Goal: Task Accomplishment & Management: Use online tool/utility

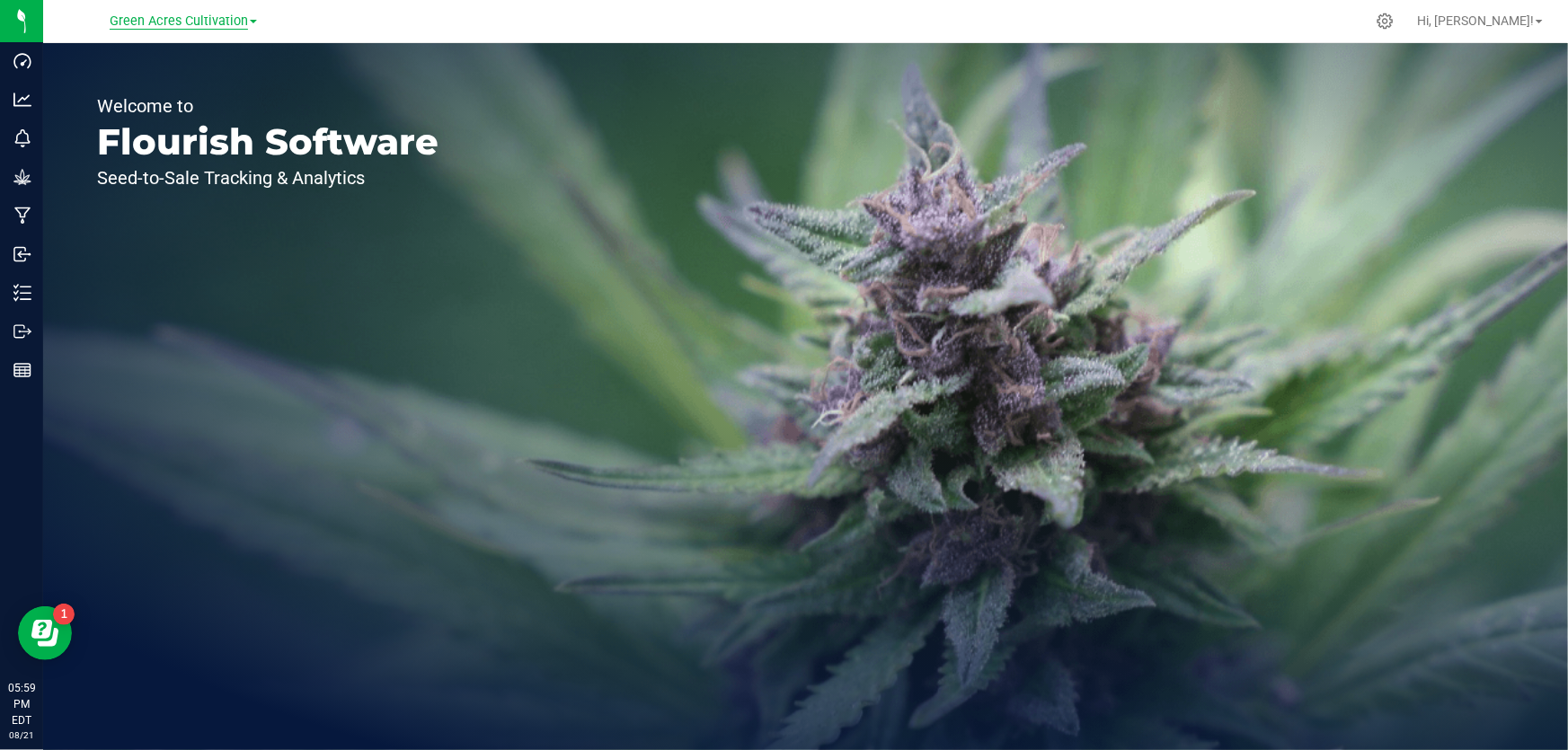
click at [241, 24] on span "Green Acres Cultivation" at bounding box center [179, 21] width 138 height 17
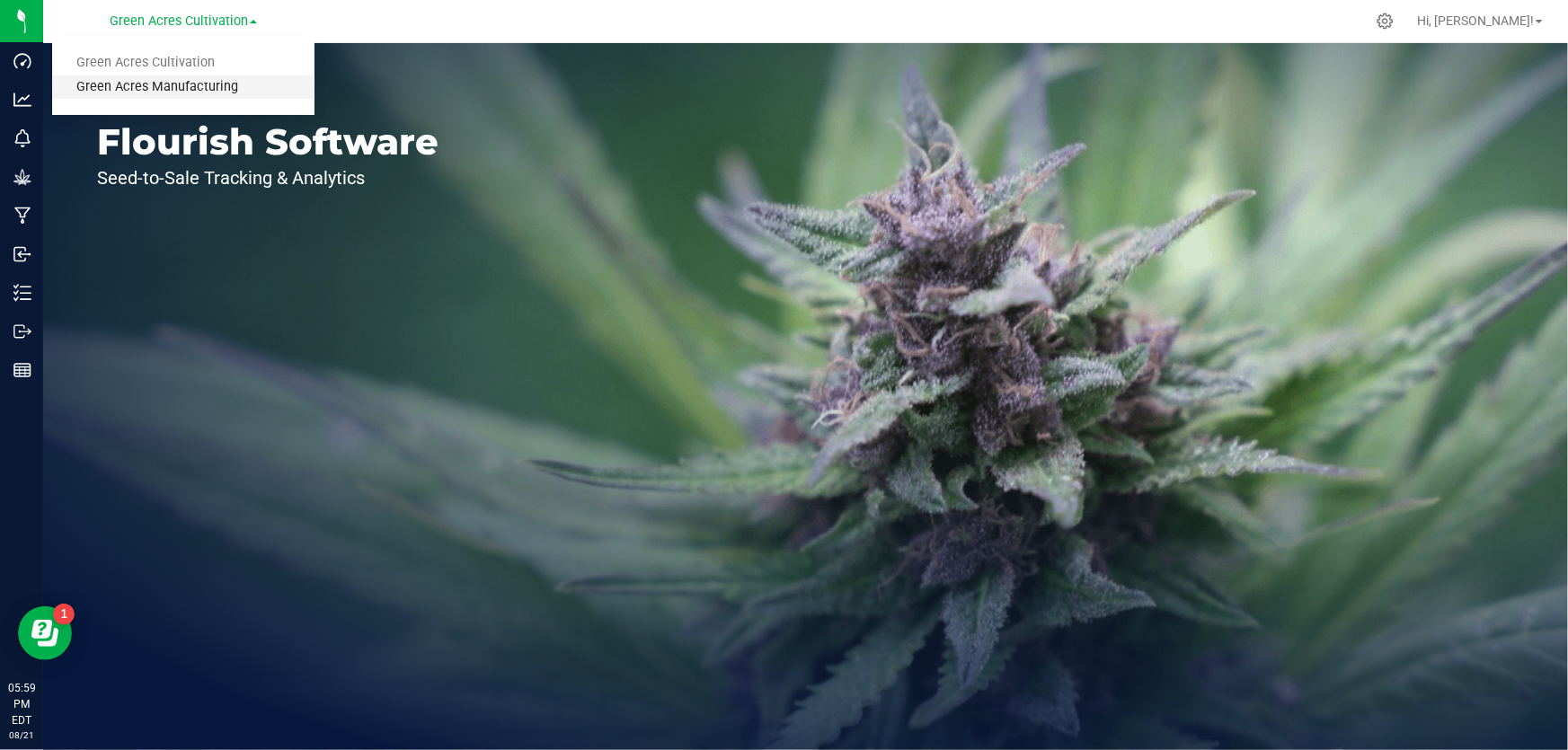
click at [193, 92] on link "Green Acres Manufacturing" at bounding box center [184, 88] width 263 height 24
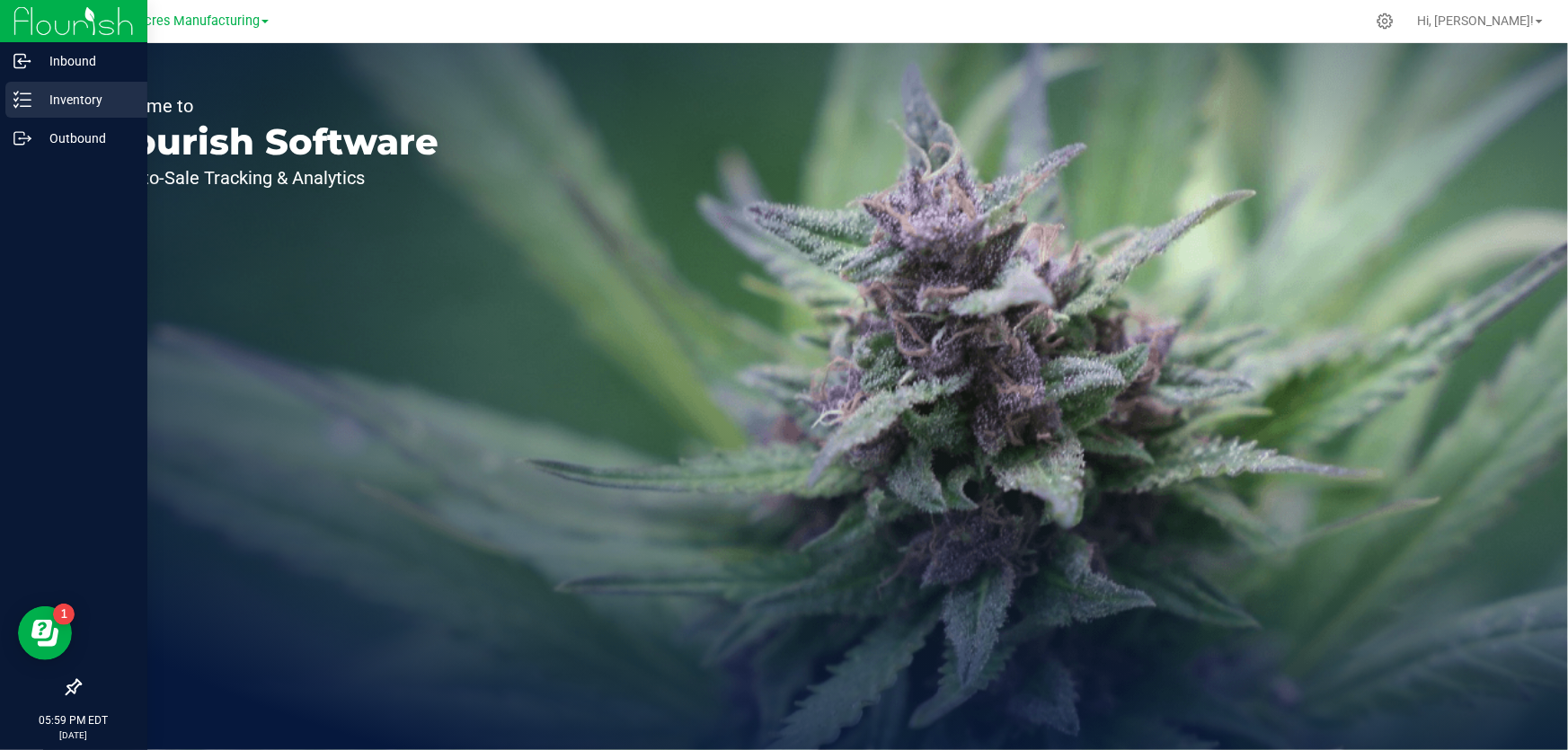
click at [49, 106] on p "Inventory" at bounding box center [85, 99] width 108 height 21
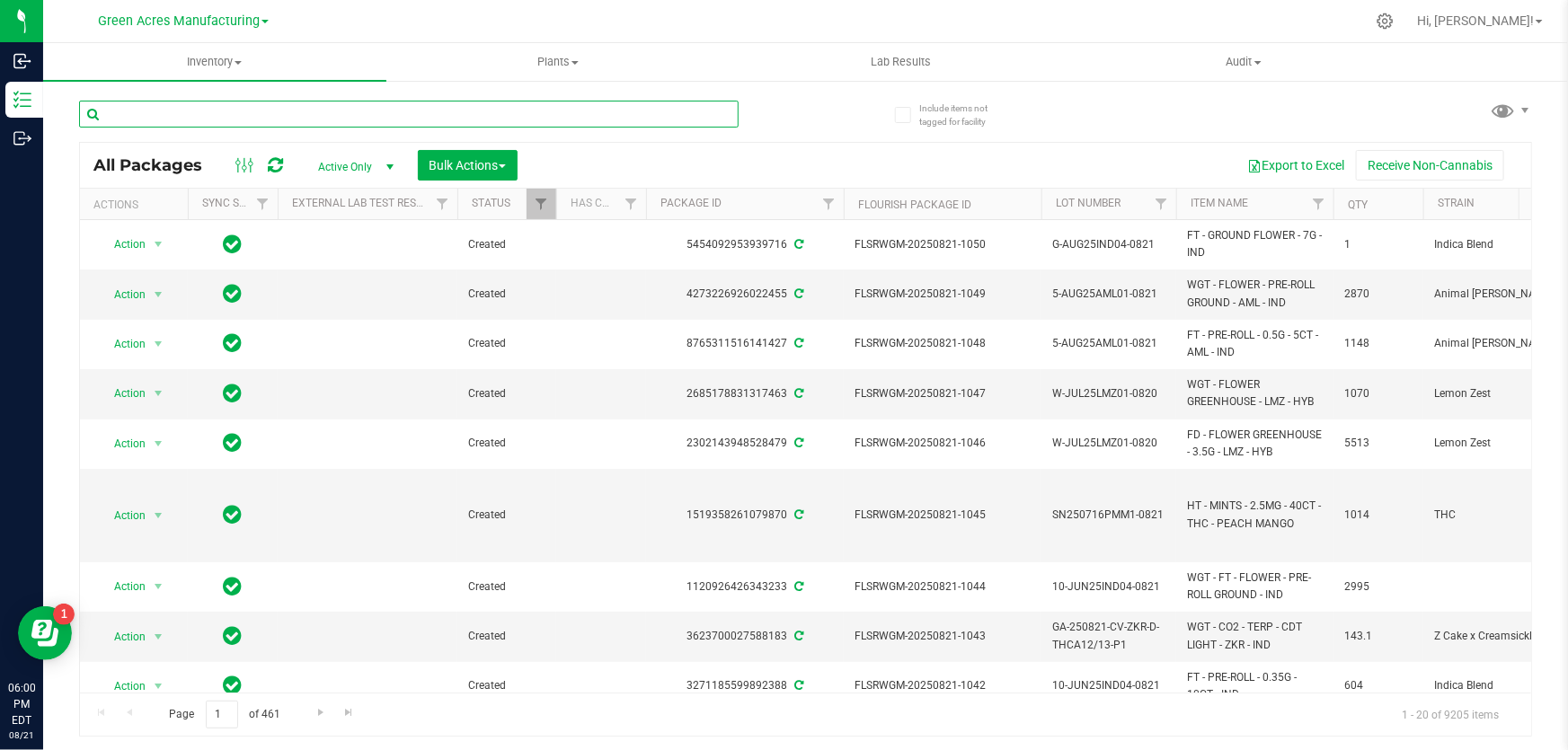
click at [249, 124] on input "text" at bounding box center [409, 114] width 659 height 27
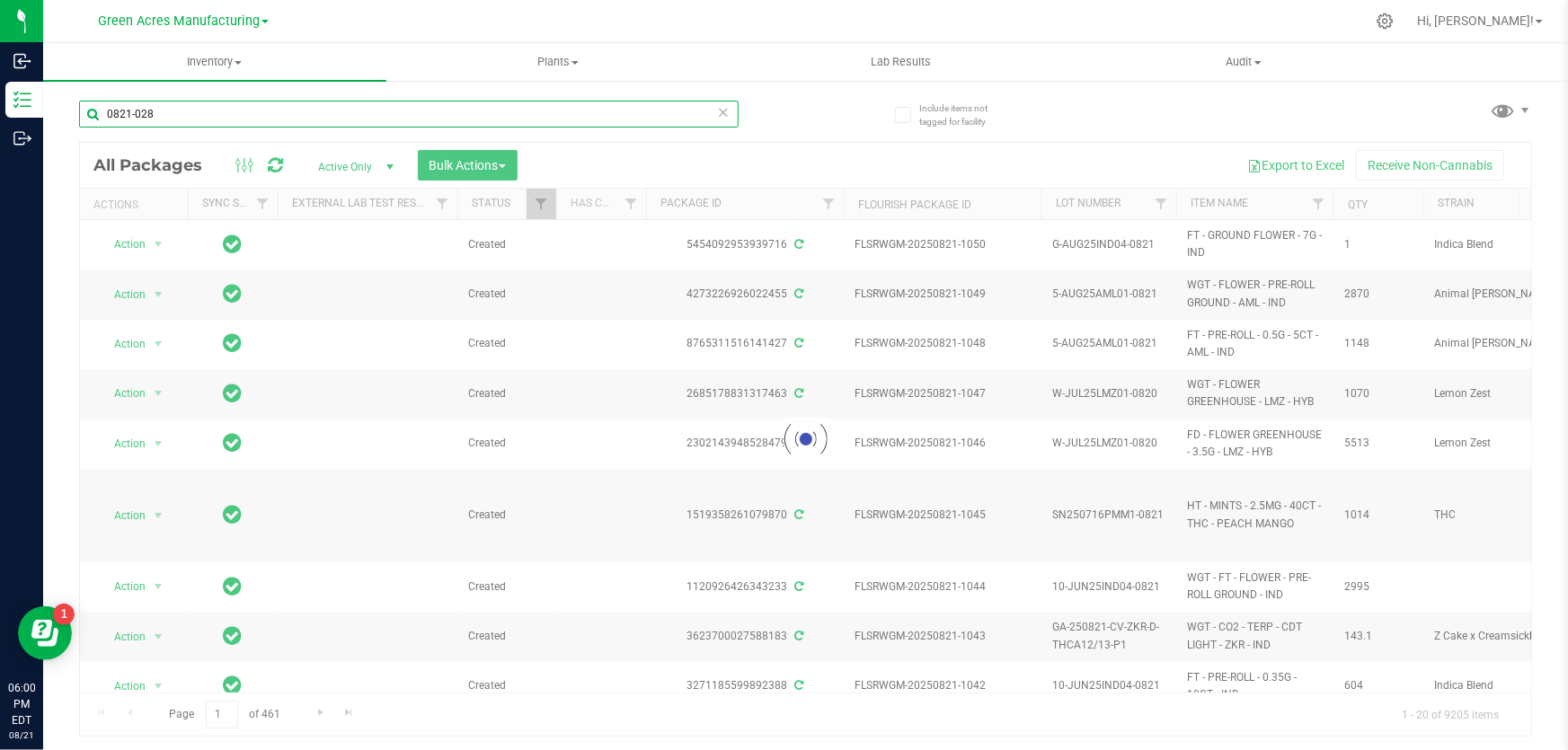
type input "0821-028"
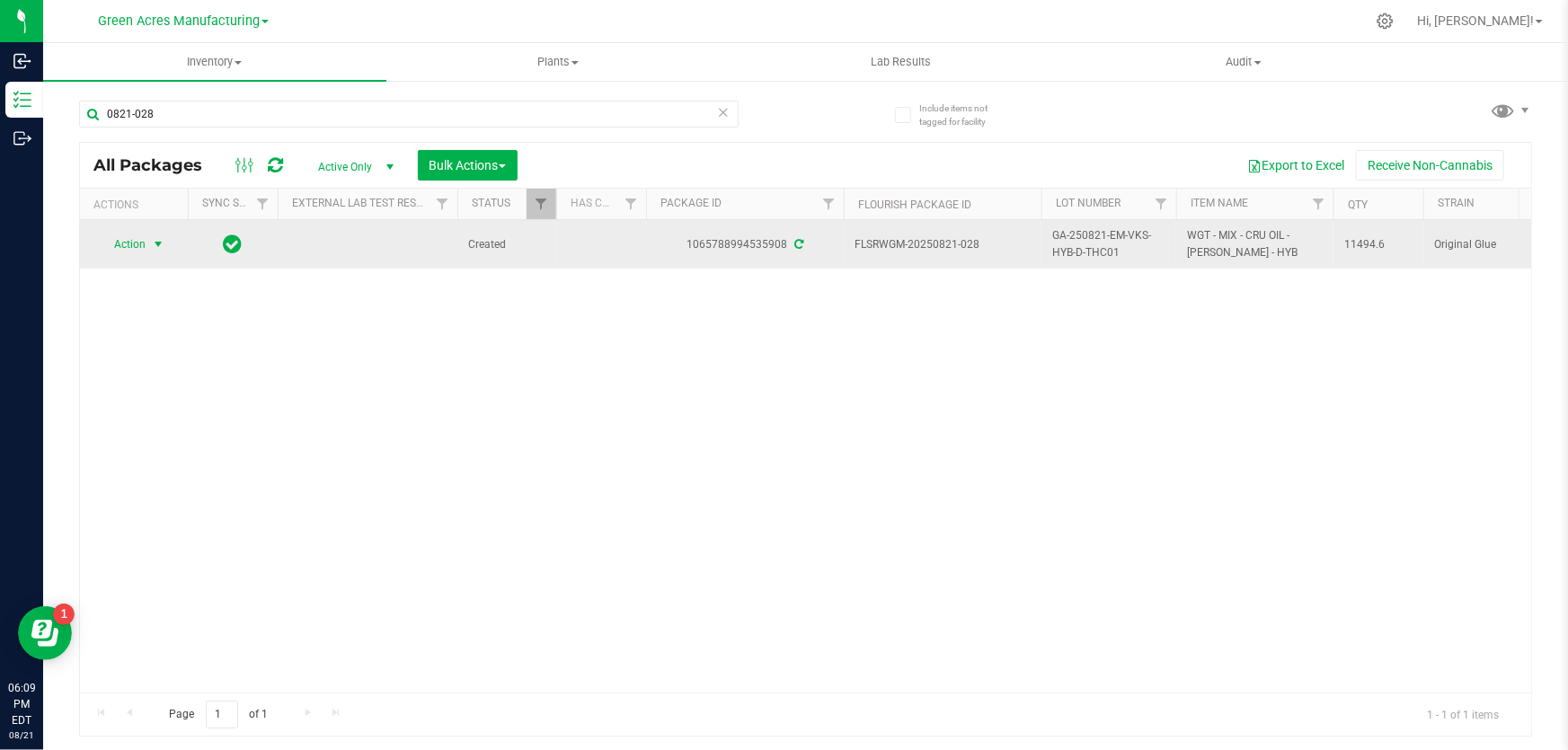
click at [160, 241] on span "select" at bounding box center [158, 244] width 15 height 15
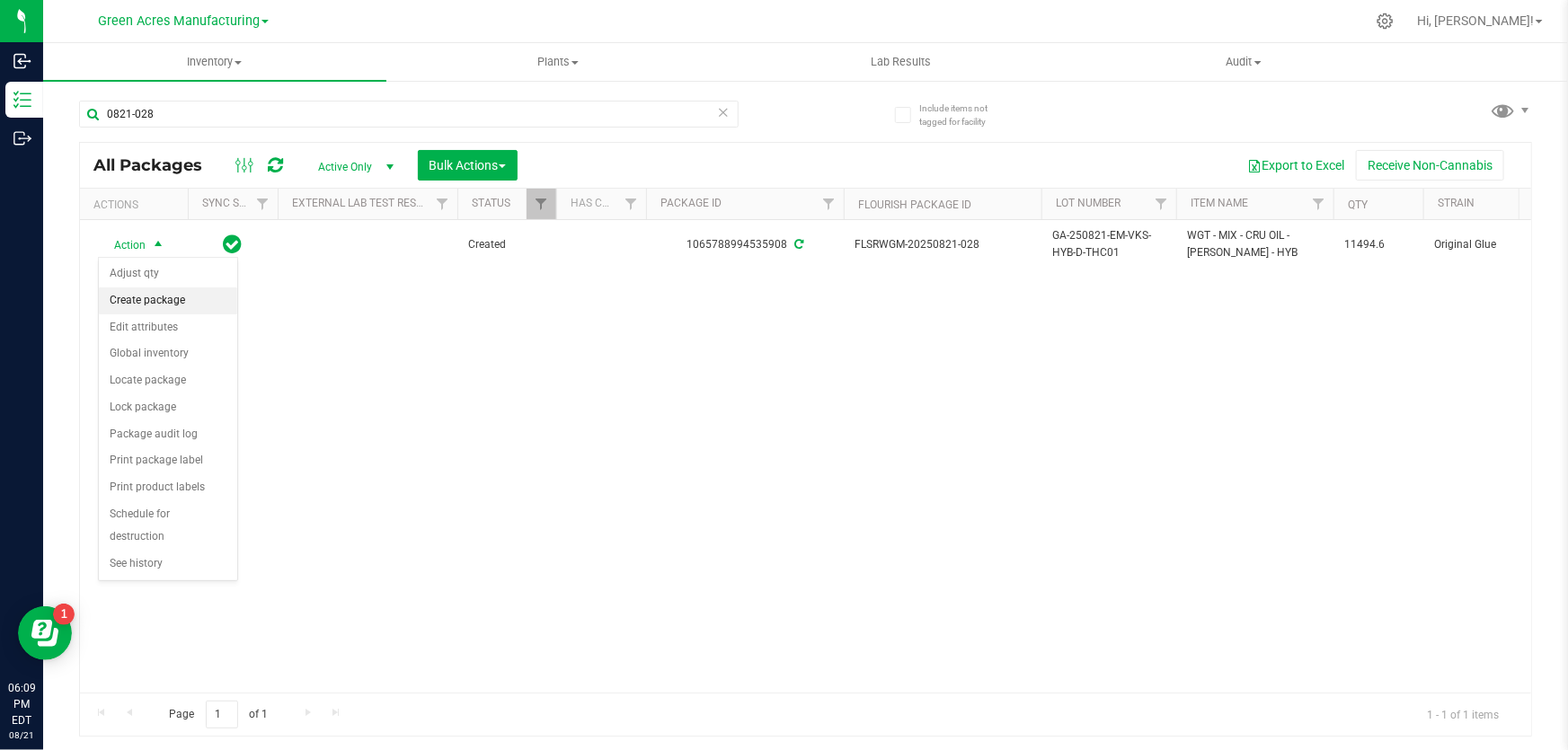
click at [182, 301] on li "Create package" at bounding box center [168, 302] width 138 height 27
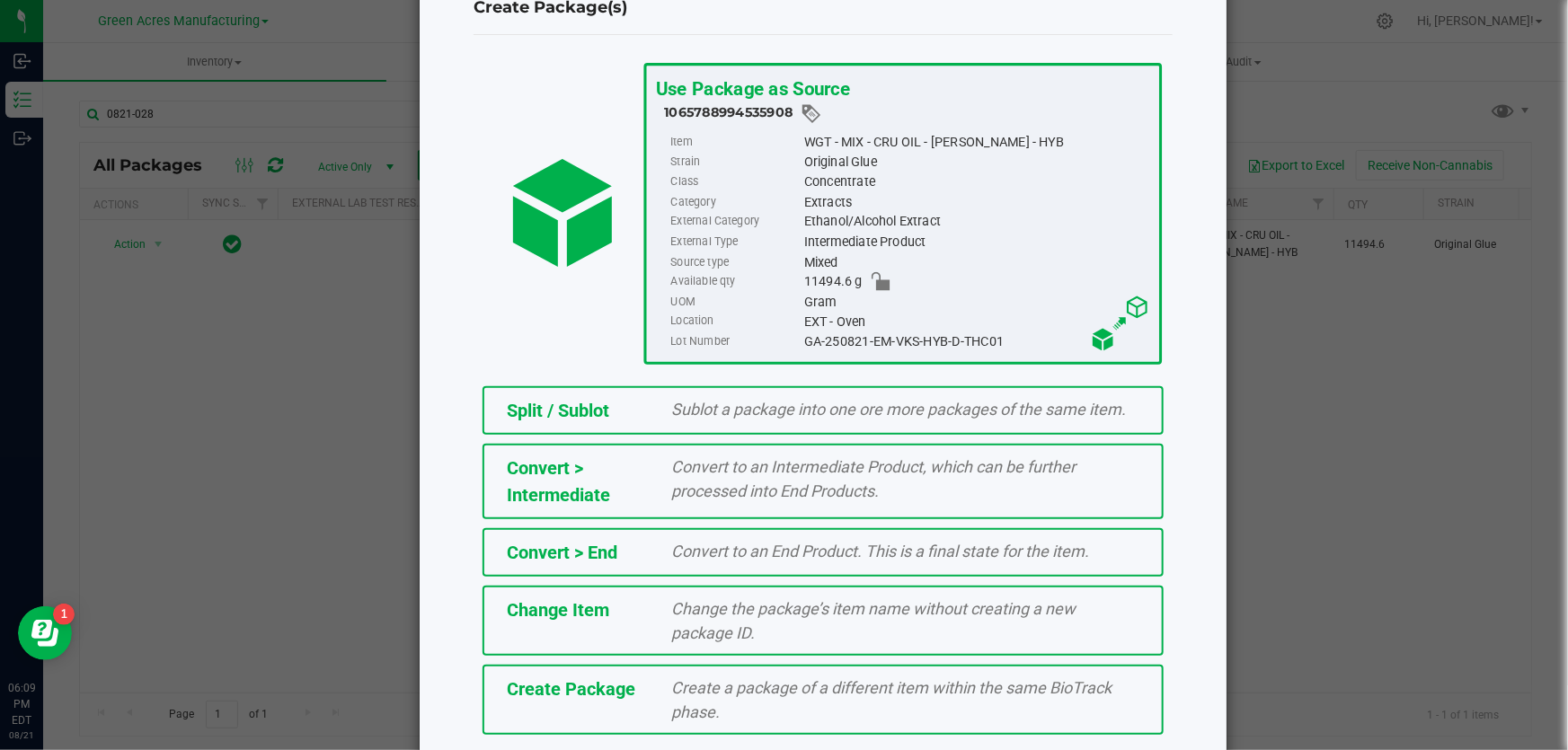
scroll to position [124, 0]
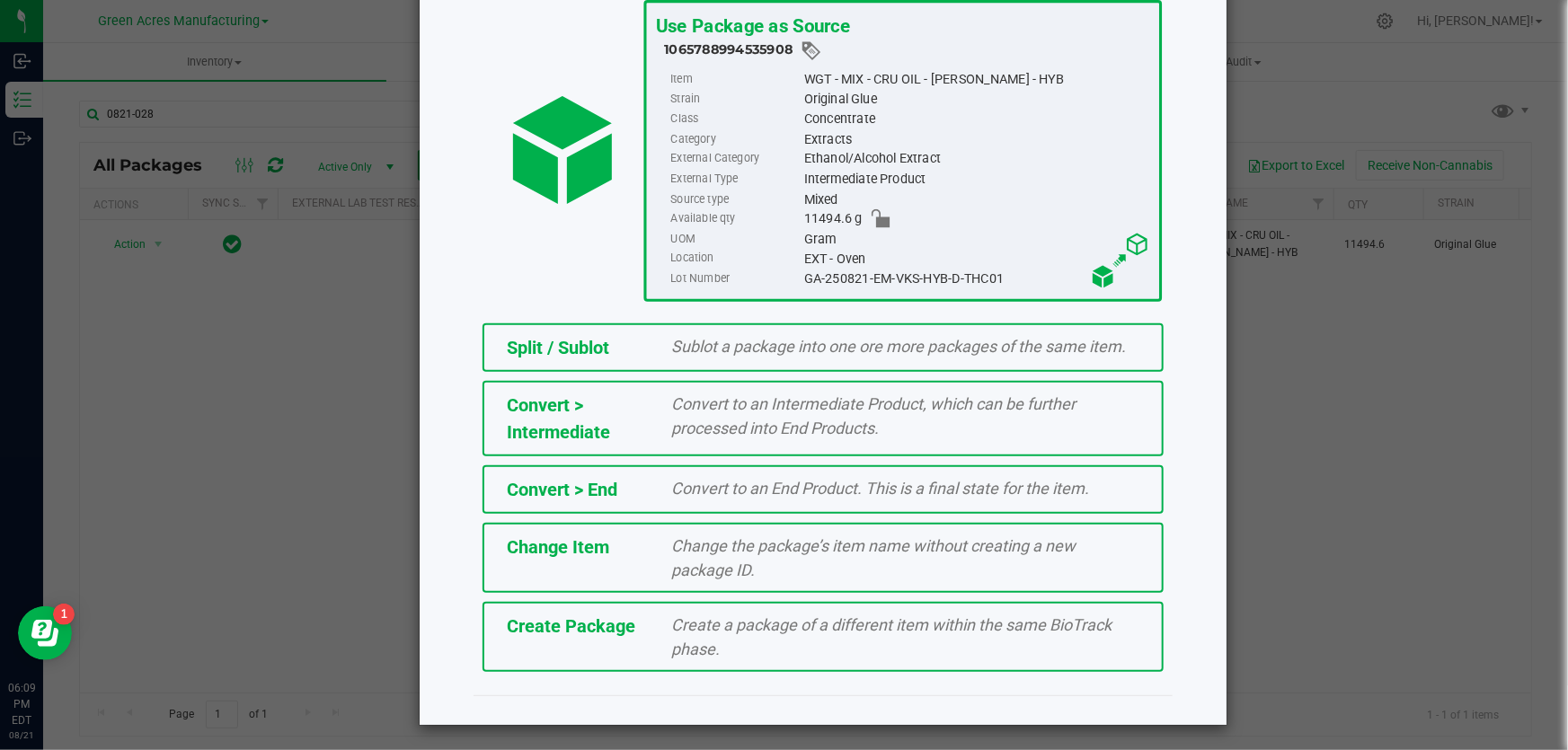
click at [606, 628] on span "Create Package" at bounding box center [571, 626] width 128 height 21
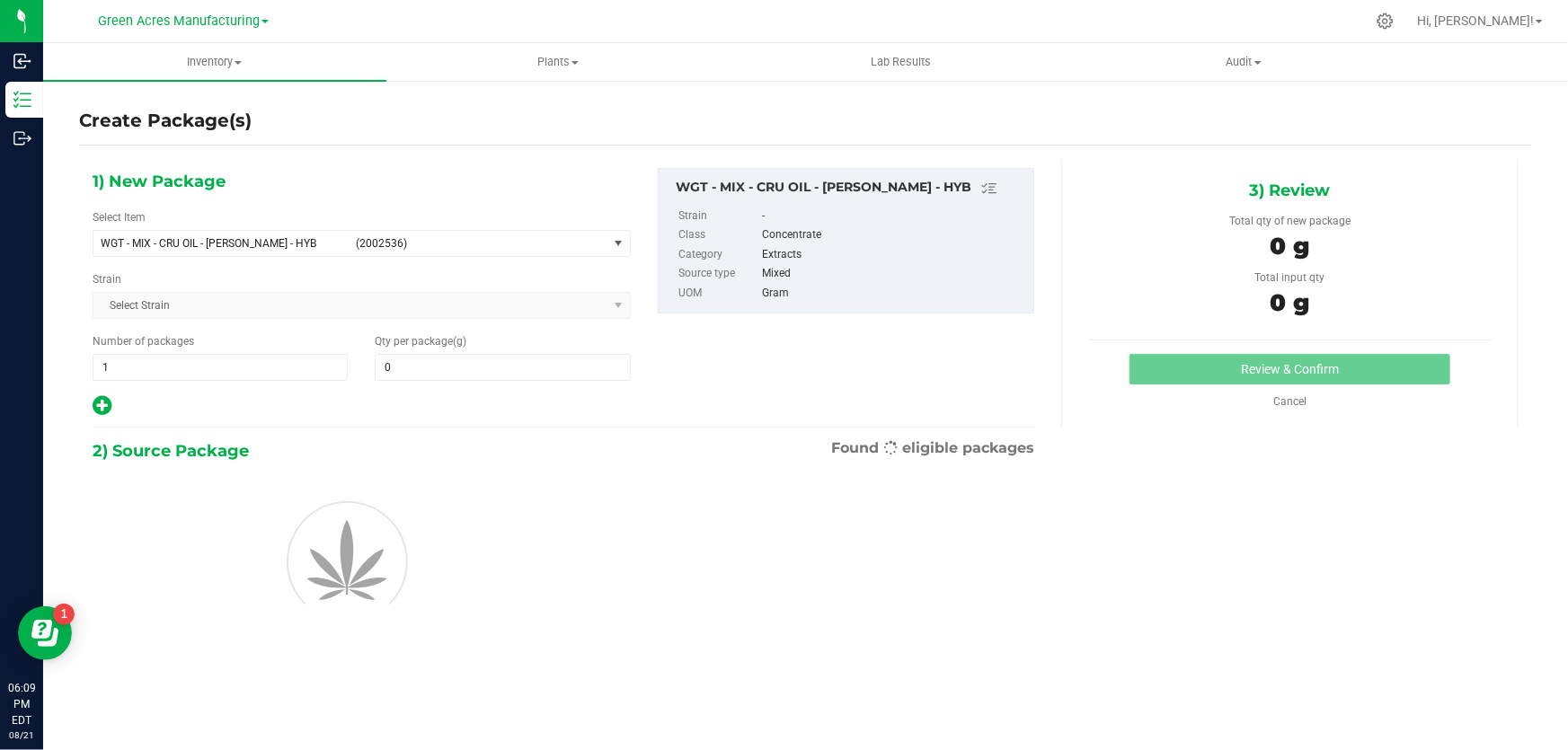
type input "0.0000"
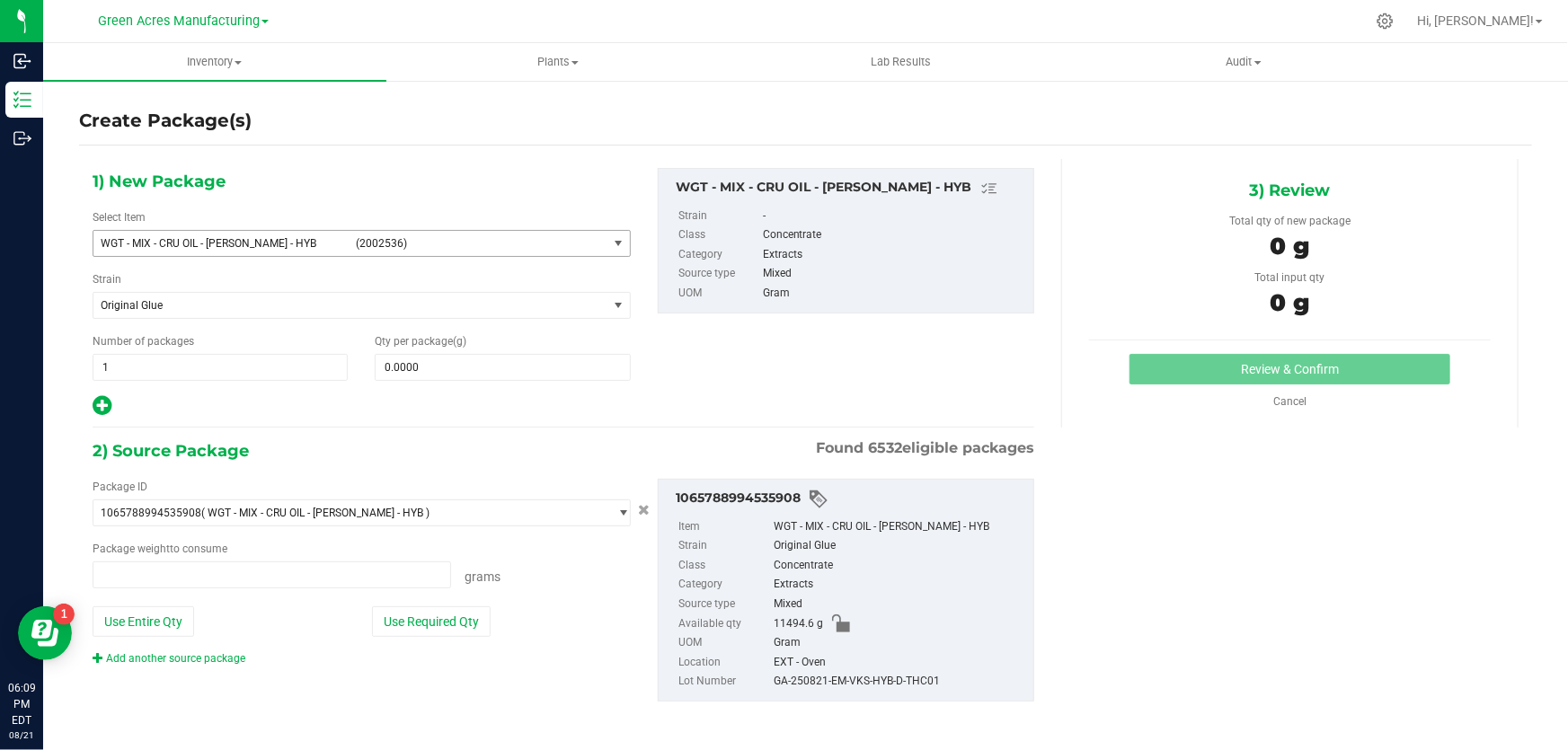
type input "0.0000 g"
click at [611, 241] on span "select" at bounding box center [618, 243] width 15 height 15
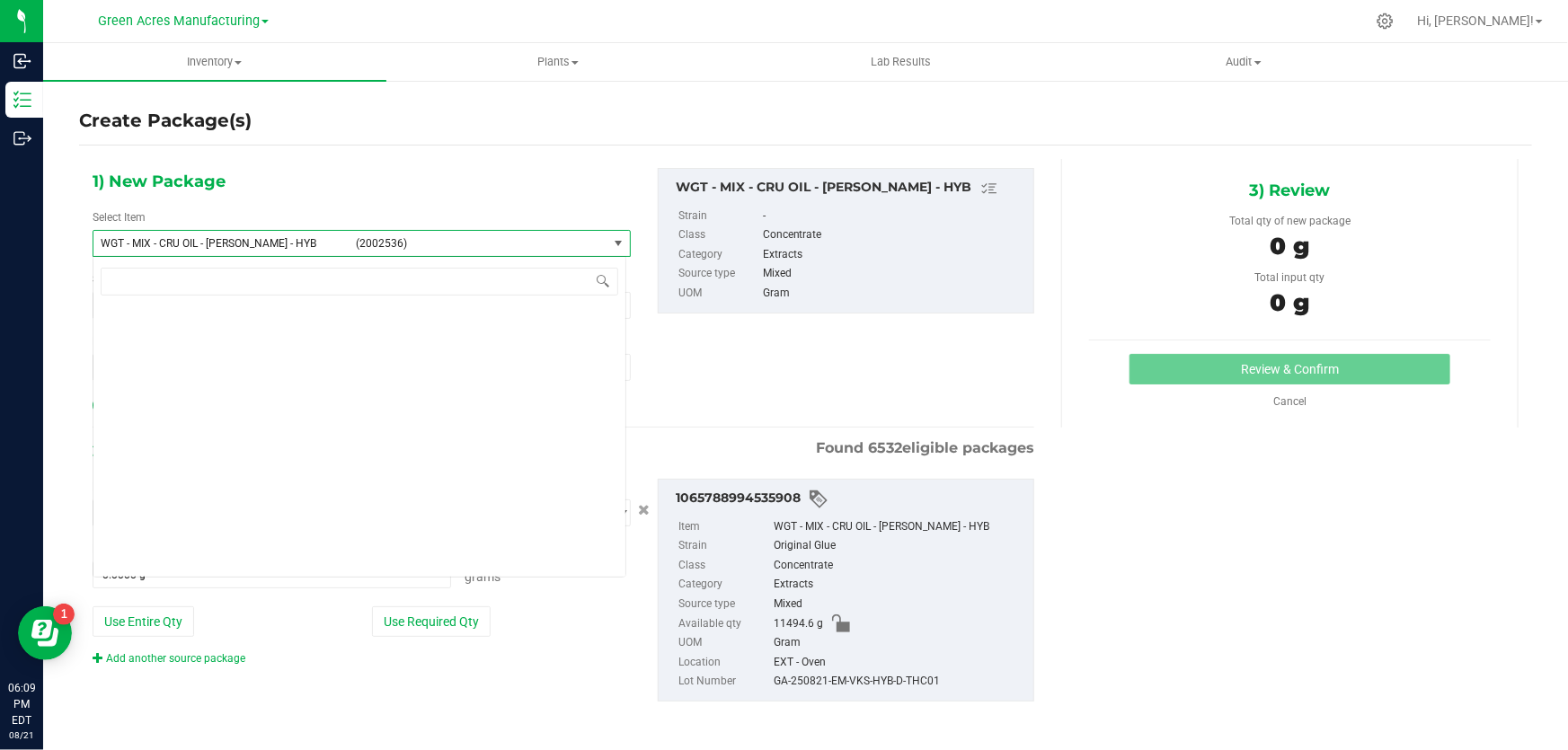
scroll to position [400420, 0]
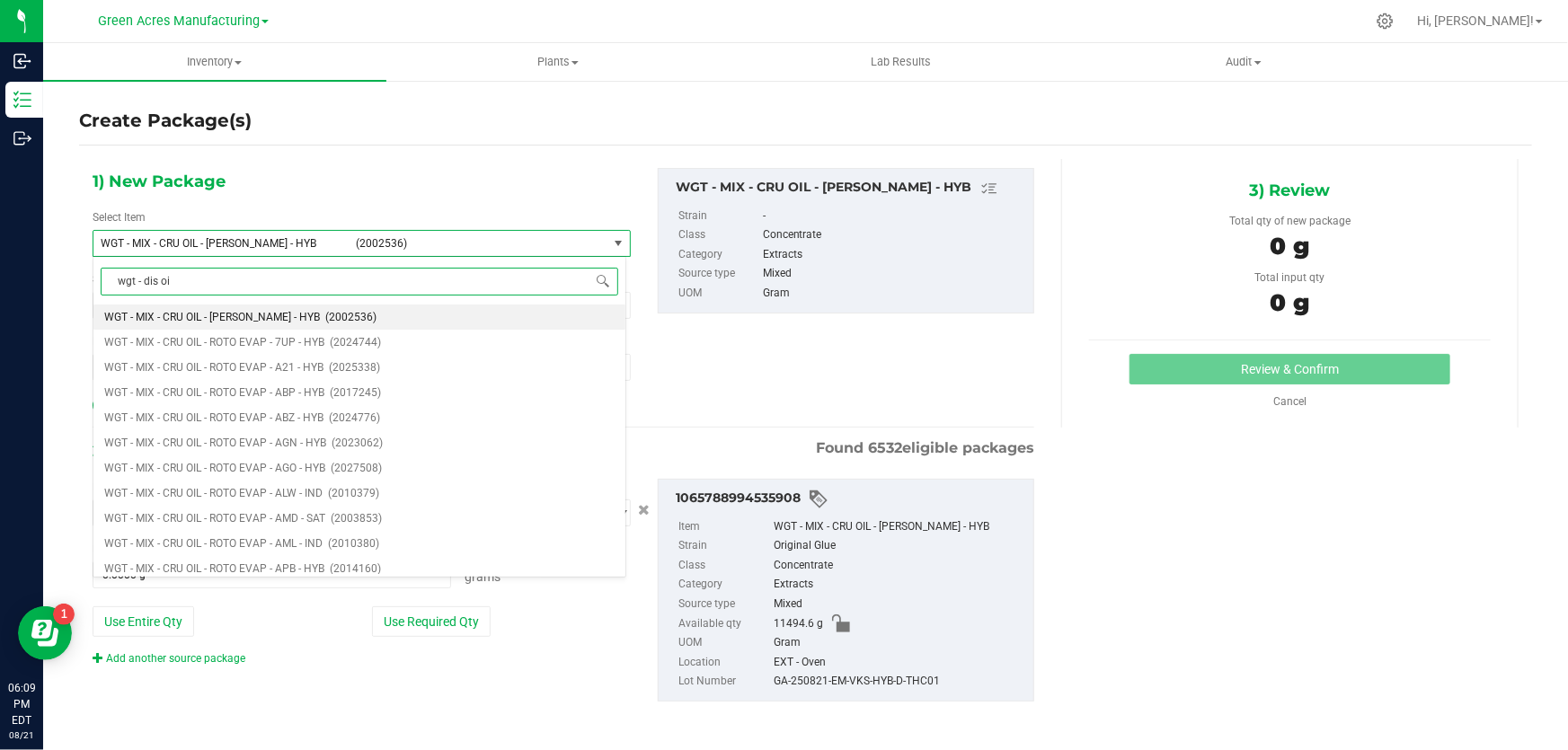
type input "wgt - dis oil"
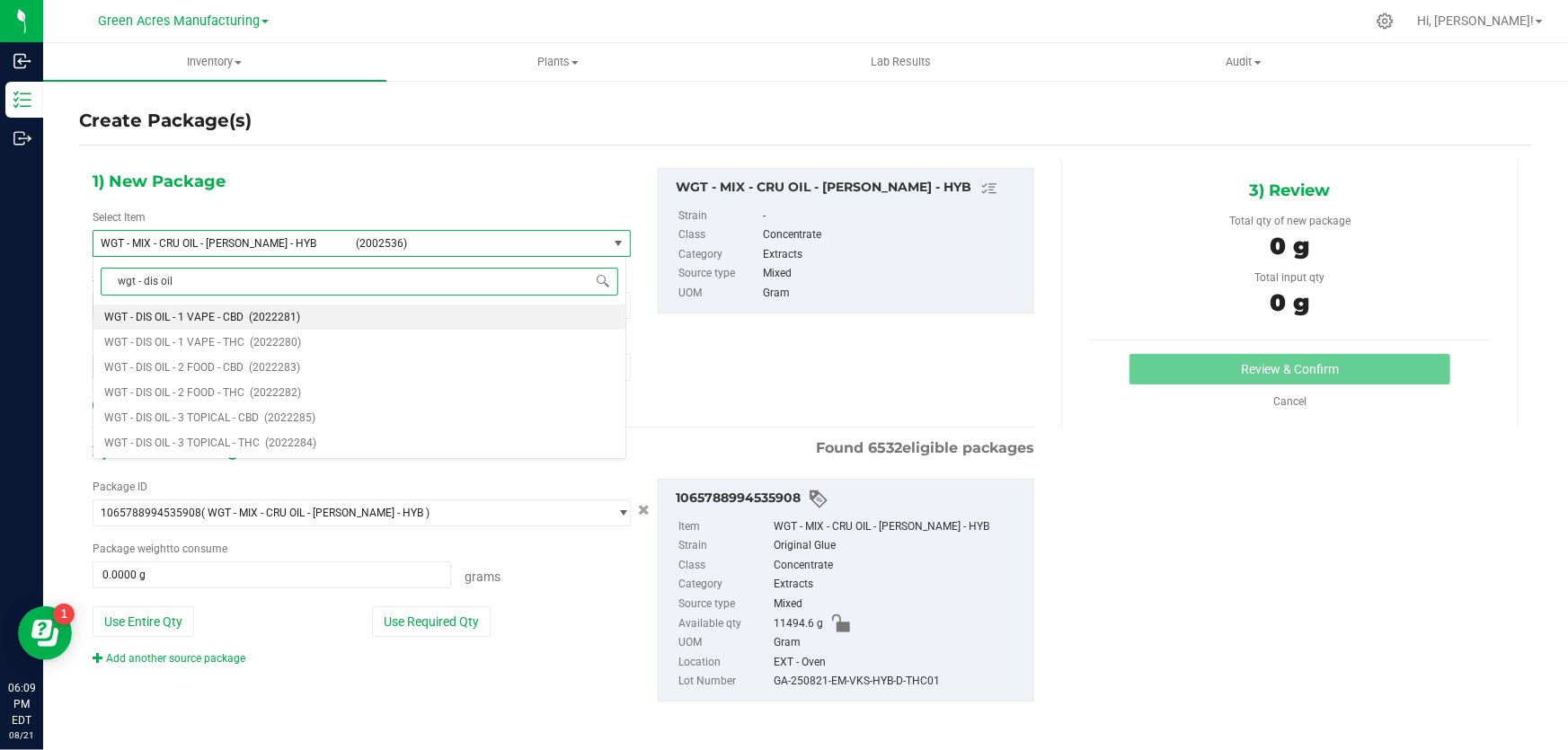
scroll to position [0, 0]
click at [219, 341] on span "WGT - DIS OIL - 1 VAPE - THC" at bounding box center [174, 341] width 140 height 13
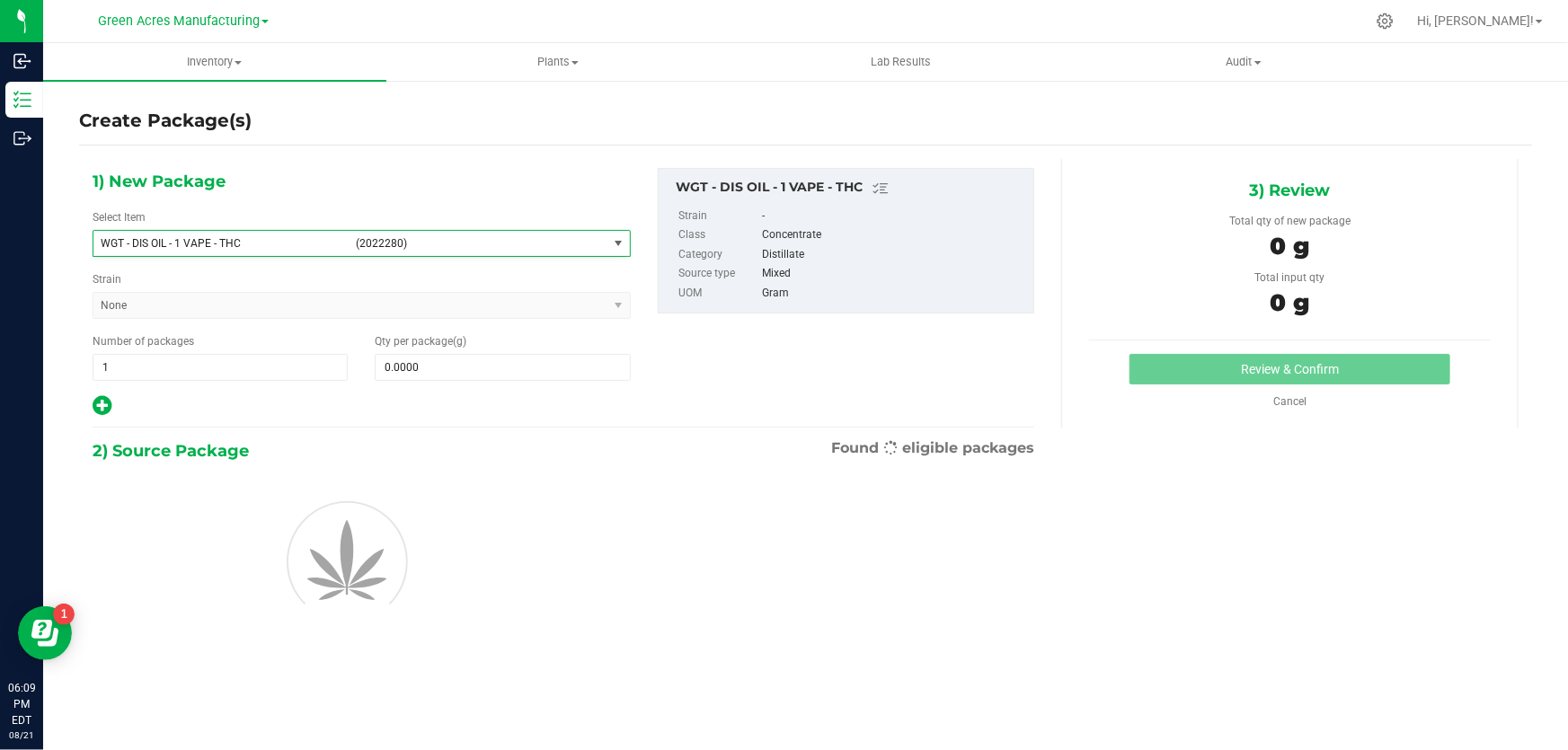
type input "0.0000"
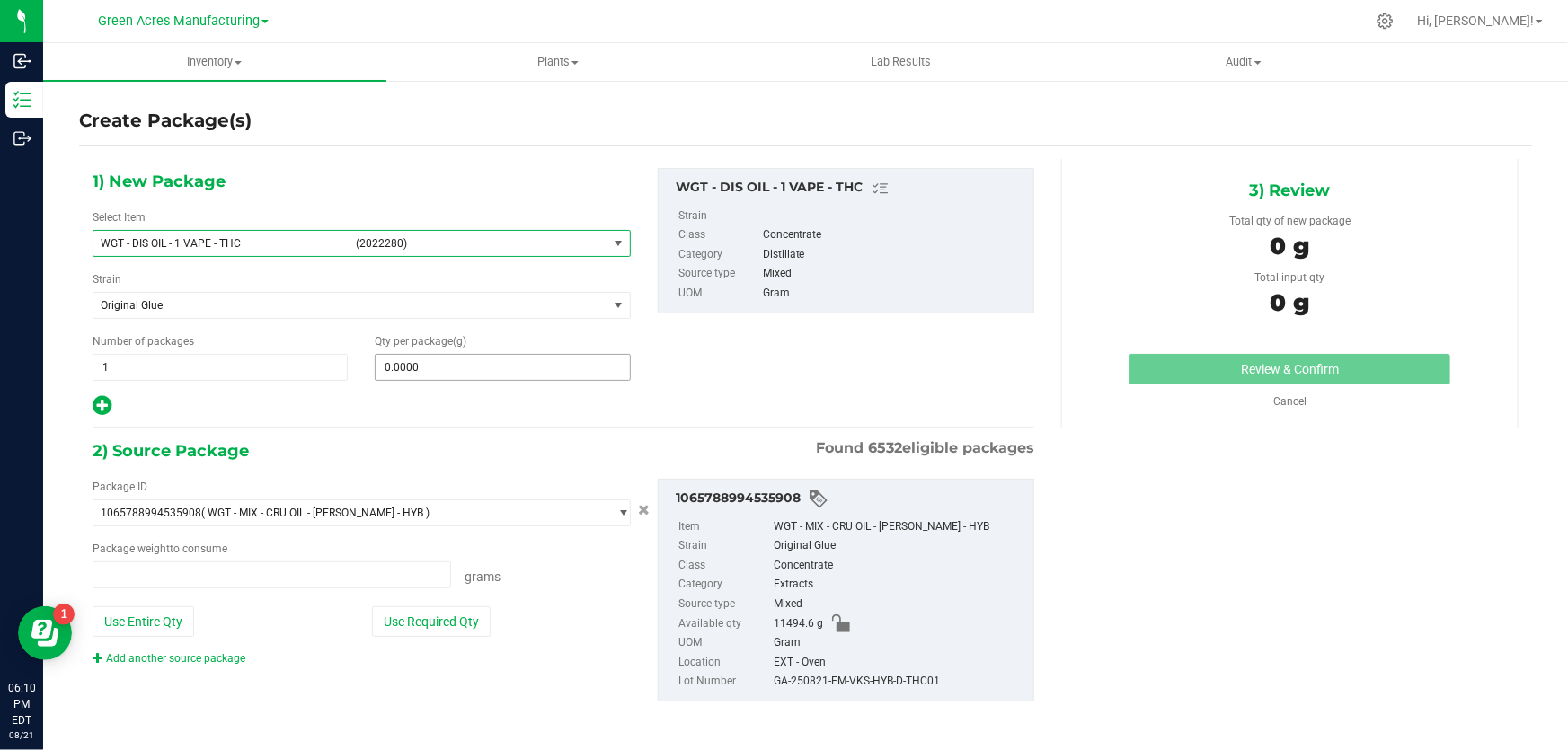
type input "0.0000 g"
click at [464, 359] on span at bounding box center [502, 368] width 255 height 27
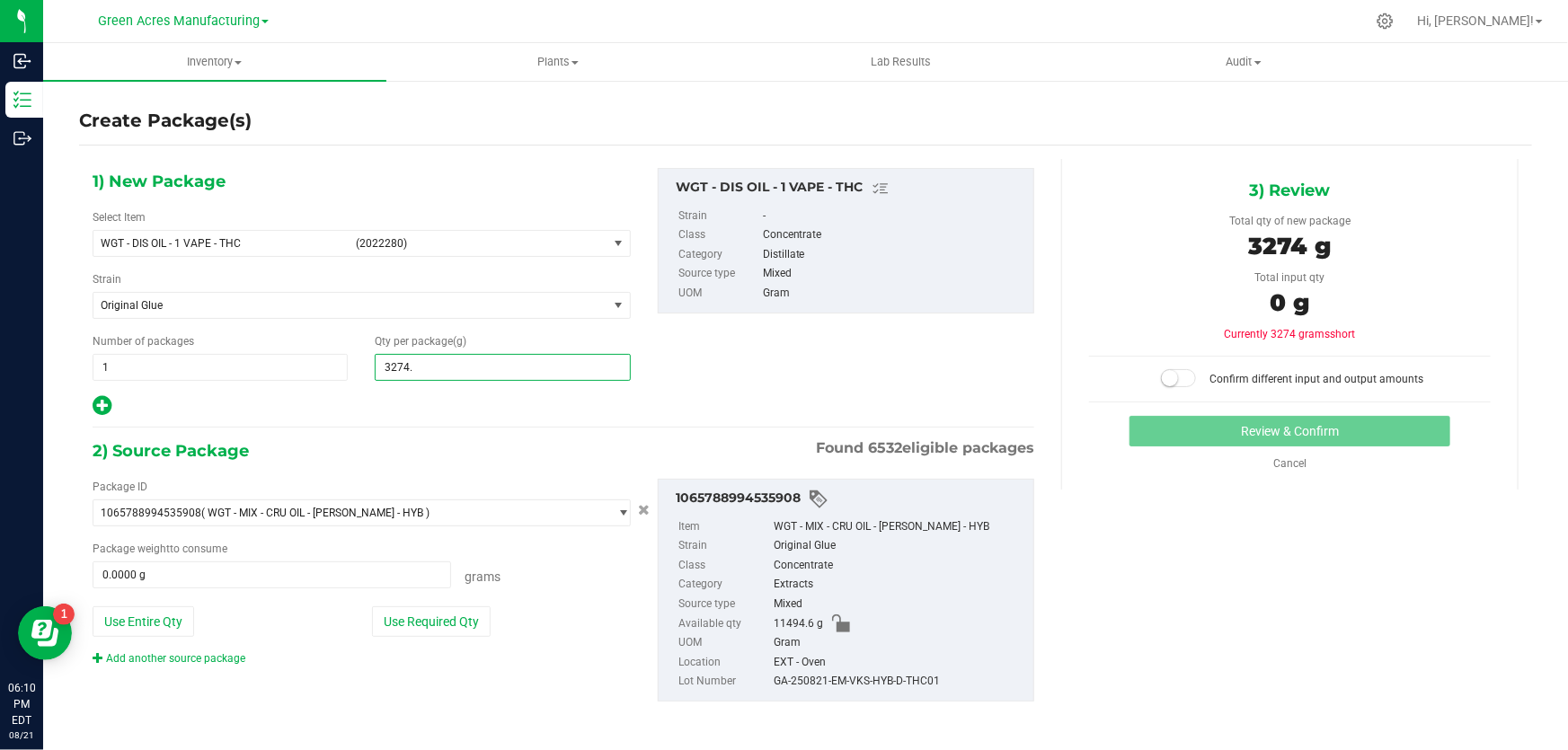
type input "3274.5"
type input "3,274.5000"
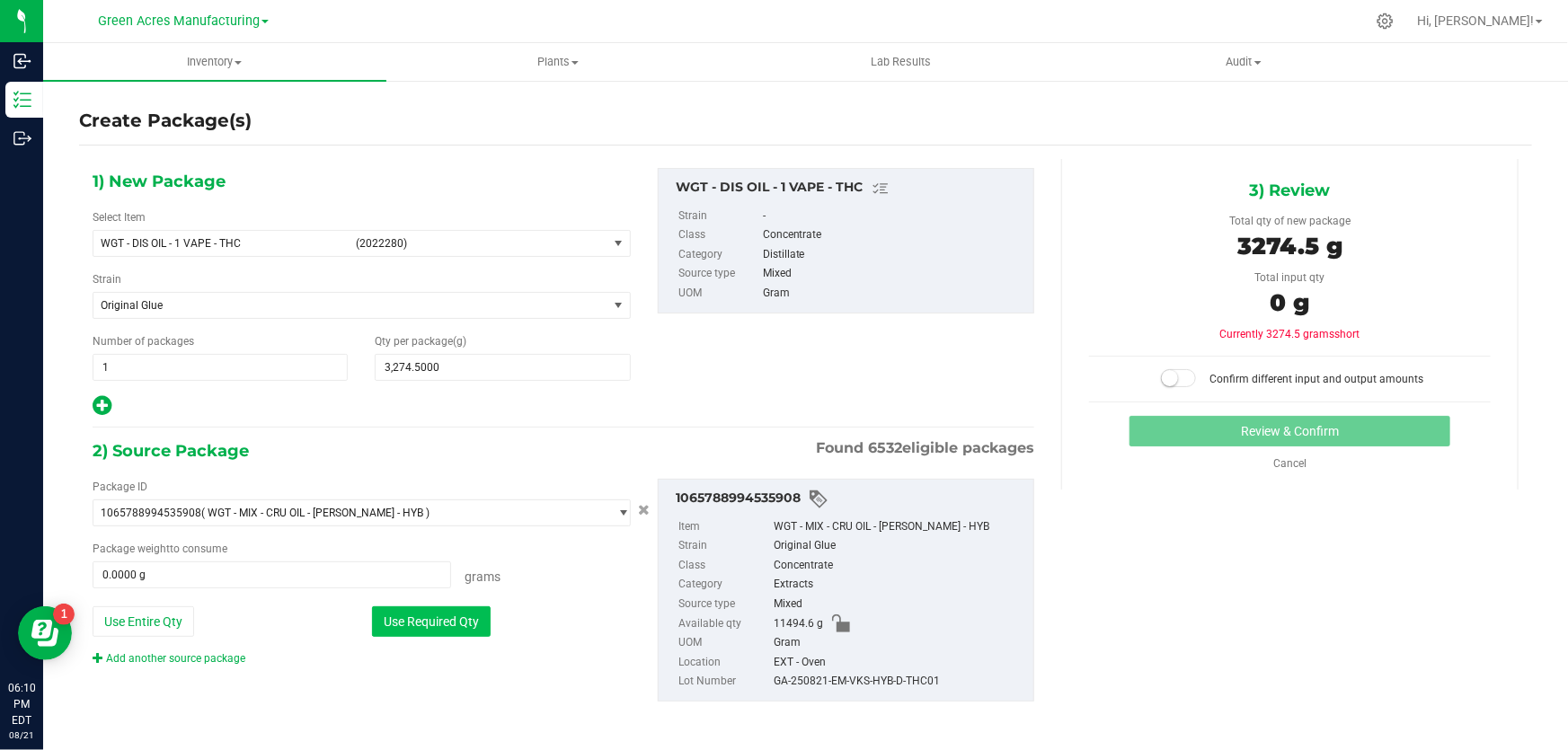
click at [469, 624] on button "Use Required Qty" at bounding box center [431, 621] width 119 height 30
type input "3274.5000 g"
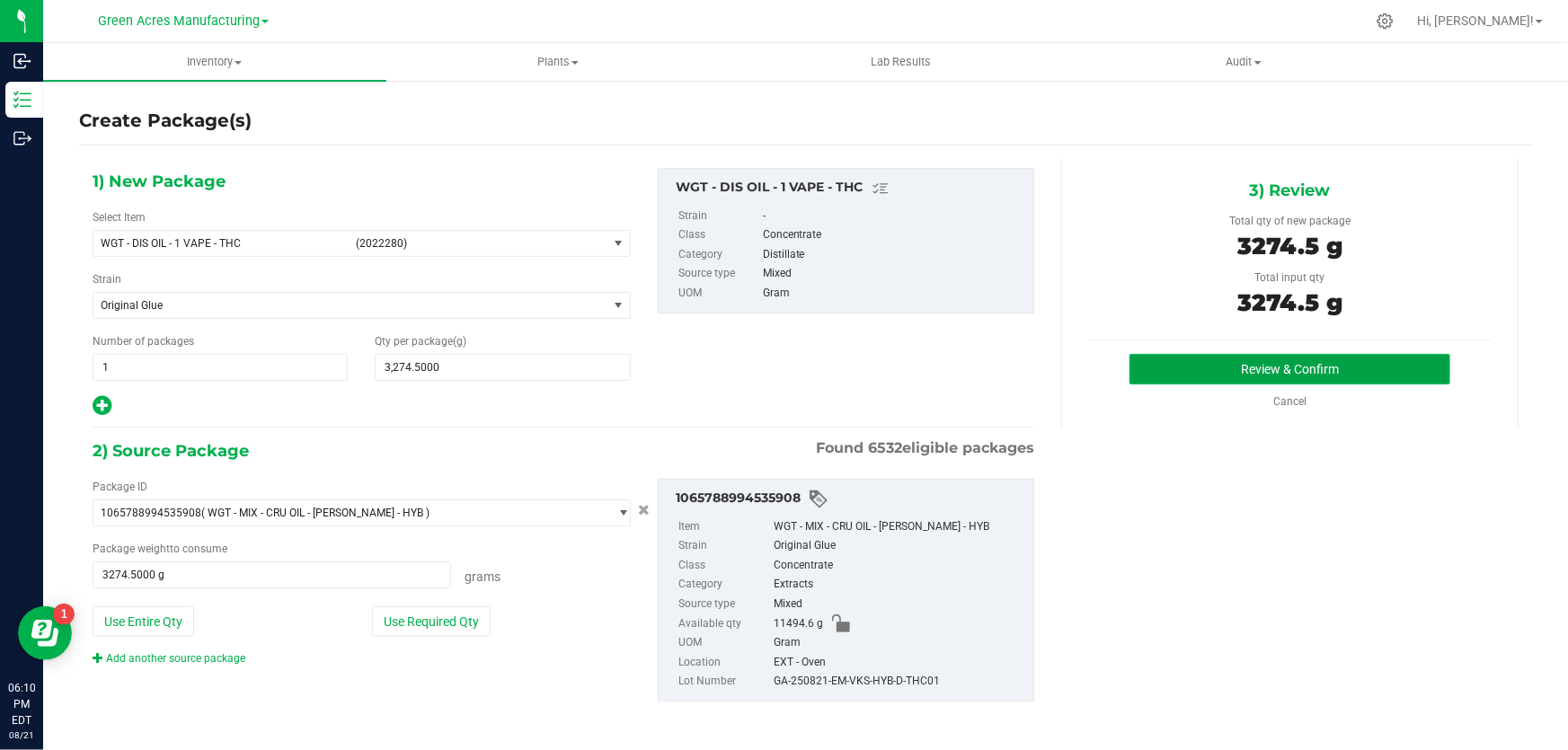
click at [1313, 367] on button "Review & Confirm" at bounding box center [1290, 369] width 322 height 30
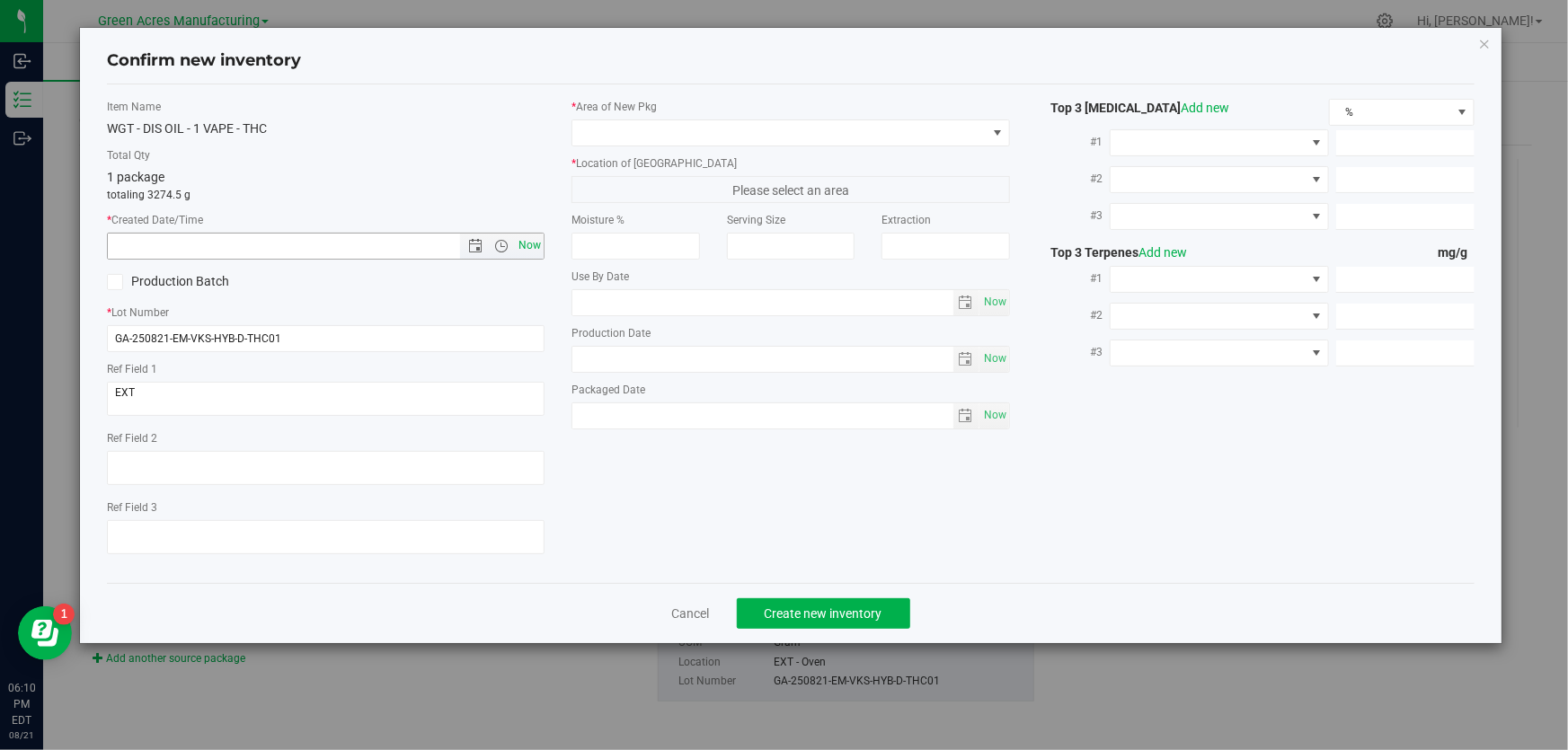
click at [543, 252] on span "Now" at bounding box center [529, 245] width 30 height 26
type input "[DATE] 6:10 PM"
click at [366, 340] on input "GA-250821-EM-VKS-HYB-D-THC01" at bounding box center [326, 339] width 438 height 27
type input "GA-250821-EM-VKS-HYB-D-THC01-D1D"
click at [951, 135] on span at bounding box center [778, 133] width 413 height 25
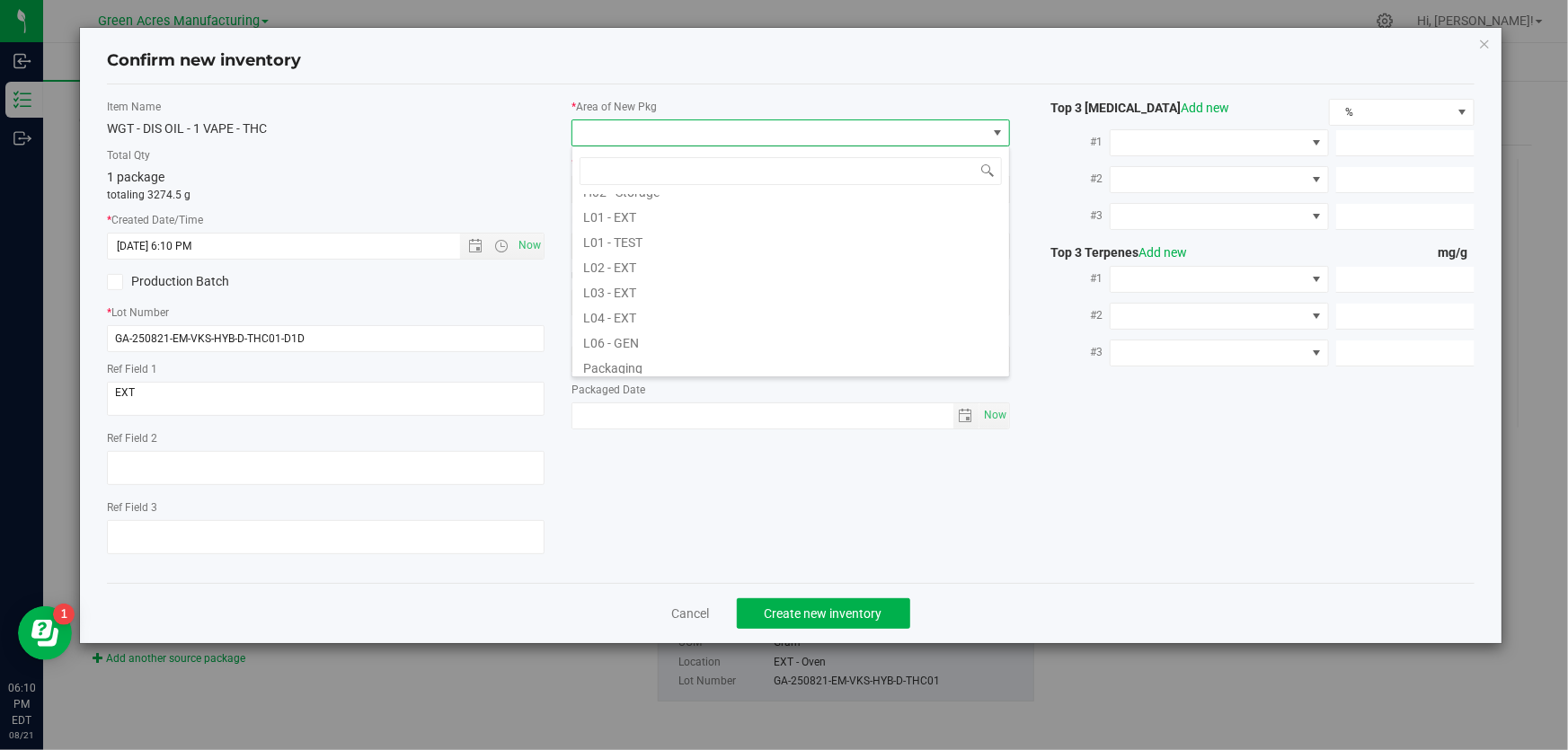
scroll to position [326, 0]
click at [636, 275] on li "L03 - EXT" at bounding box center [790, 283] width 437 height 25
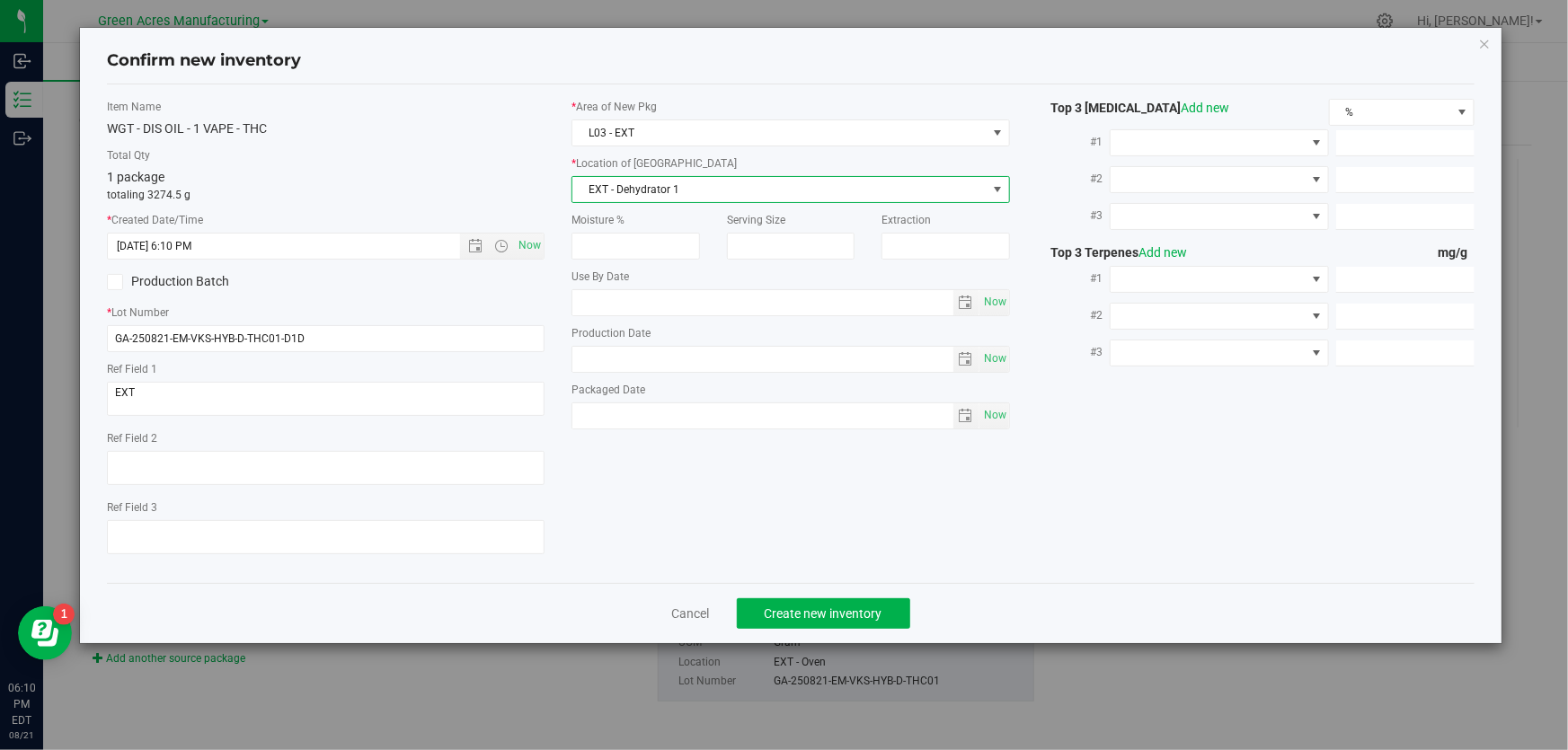
click at [1003, 188] on span "select" at bounding box center [997, 190] width 15 height 15
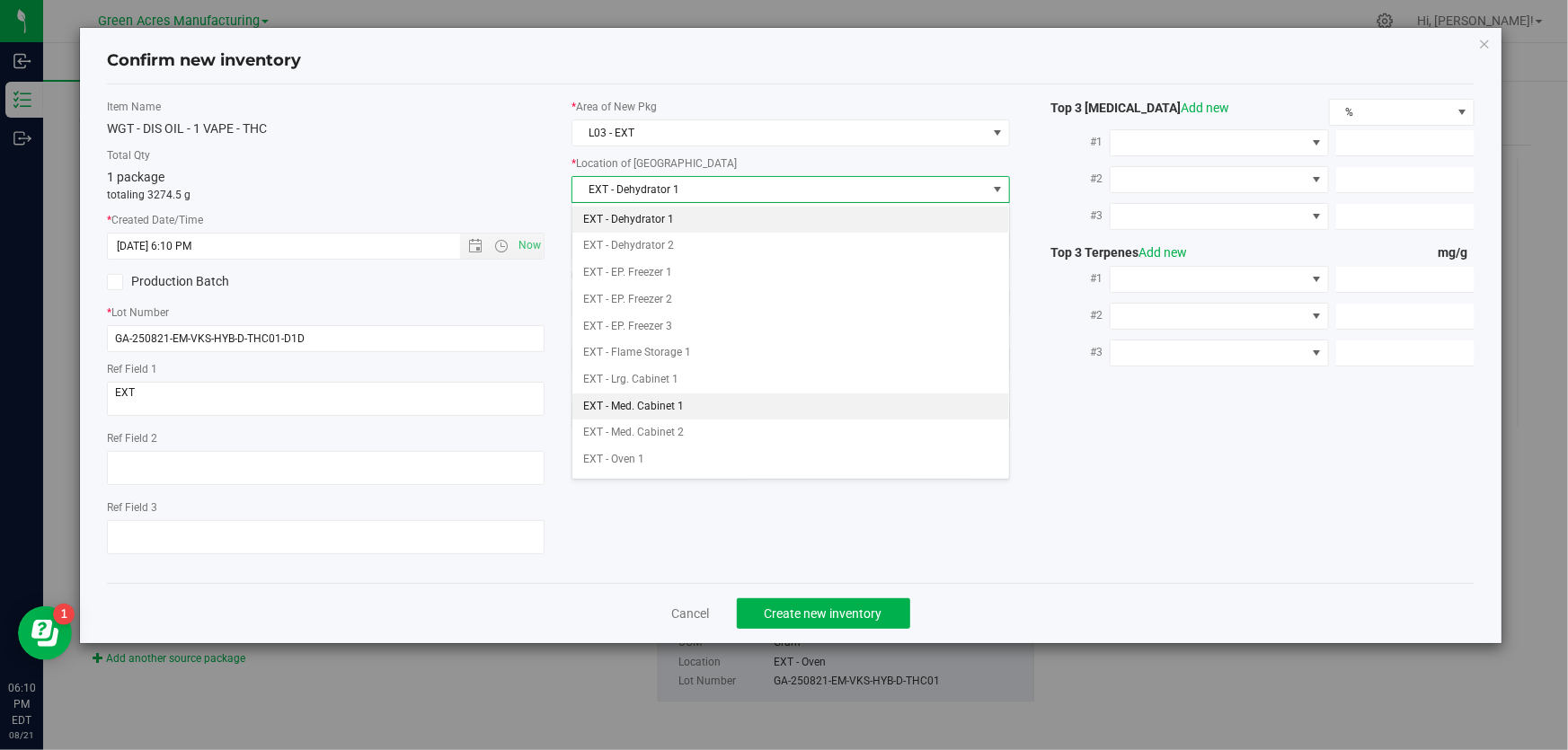
click at [697, 404] on li "EXT - Med. Cabinet 1" at bounding box center [790, 408] width 437 height 27
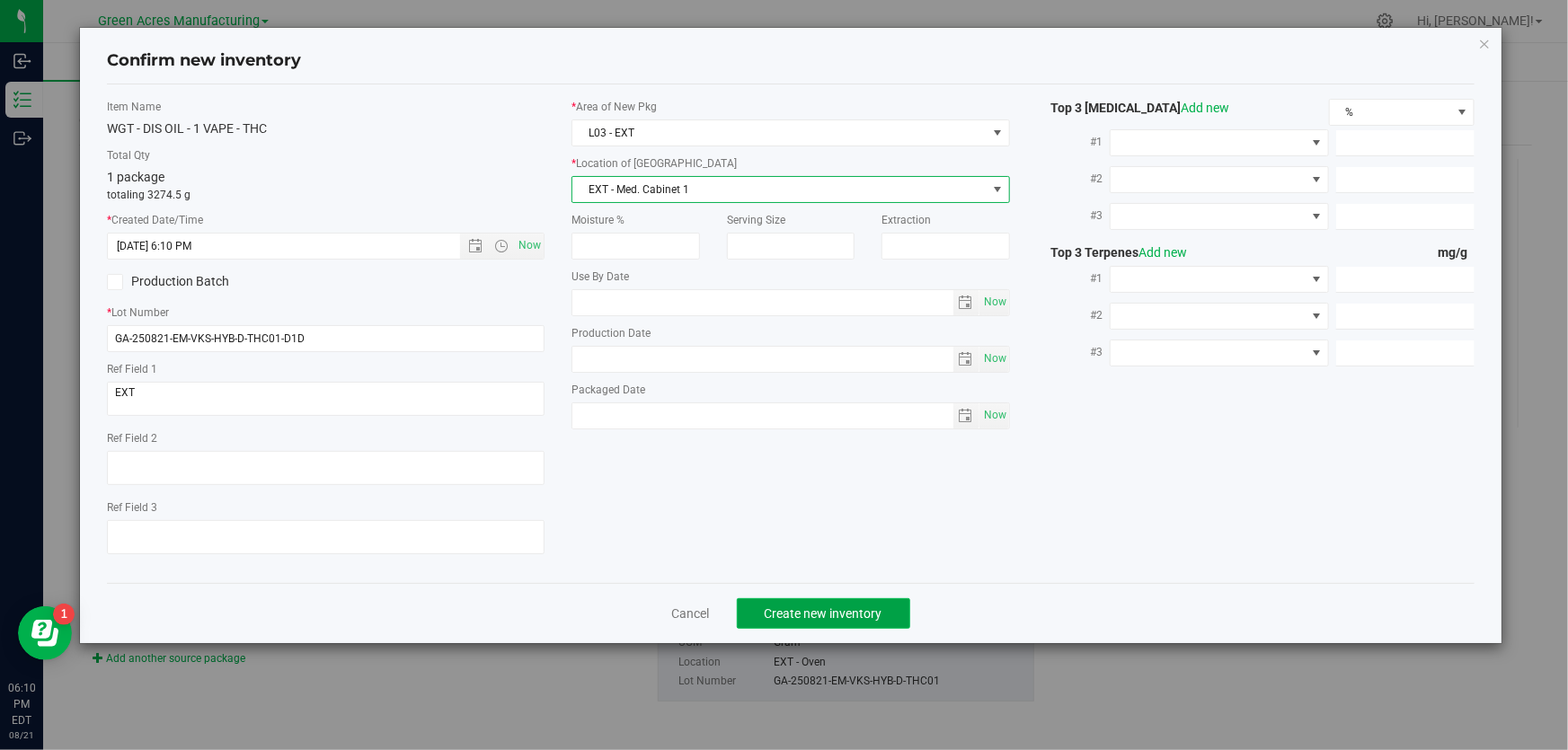
click at [857, 619] on span "Create new inventory" at bounding box center [823, 613] width 118 height 15
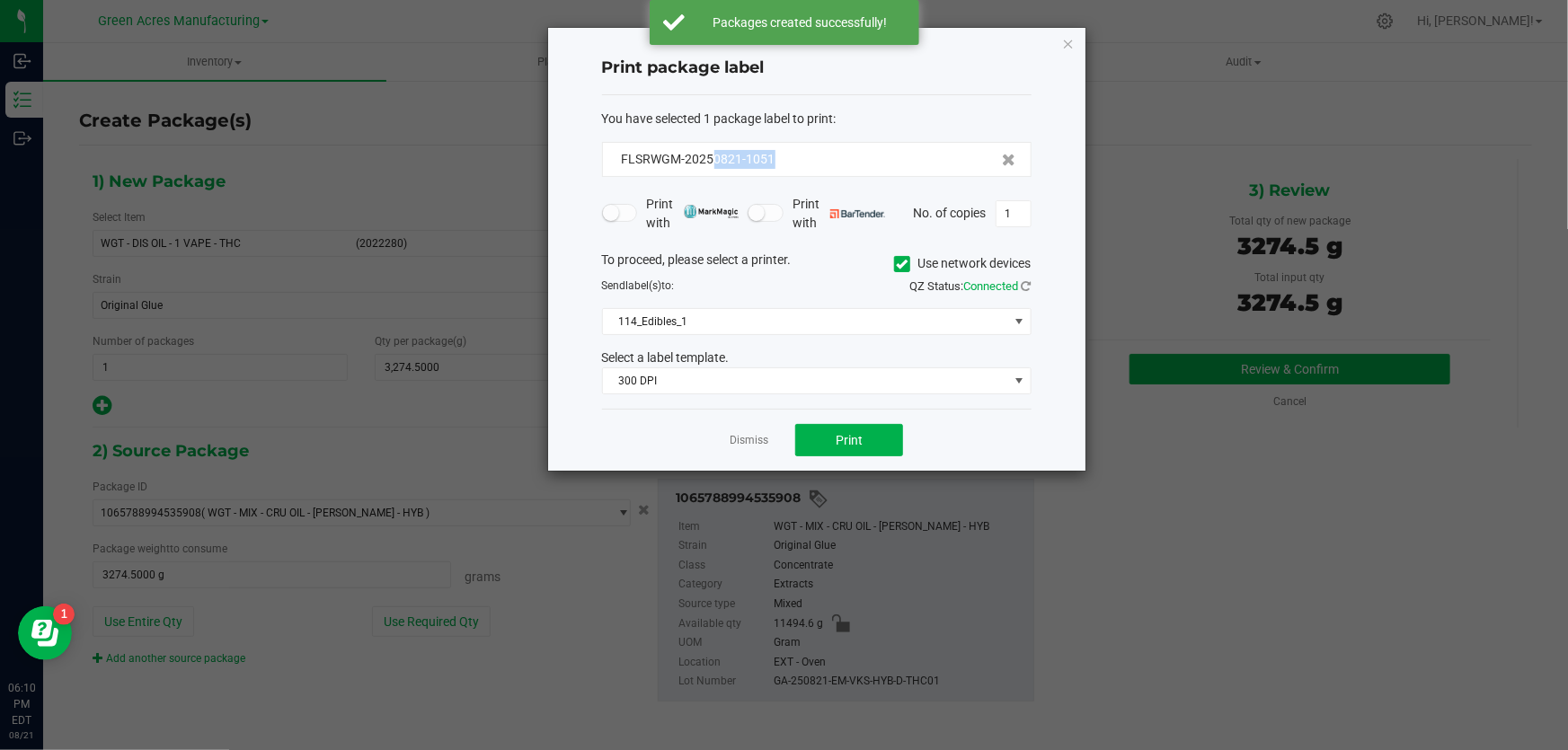
drag, startPoint x: 793, startPoint y: 153, endPoint x: 710, endPoint y: 169, distance: 84.5
click at [710, 169] on div "FLSRWGM-20250821-1051" at bounding box center [817, 160] width 430 height 35
copy span "0821-1051"
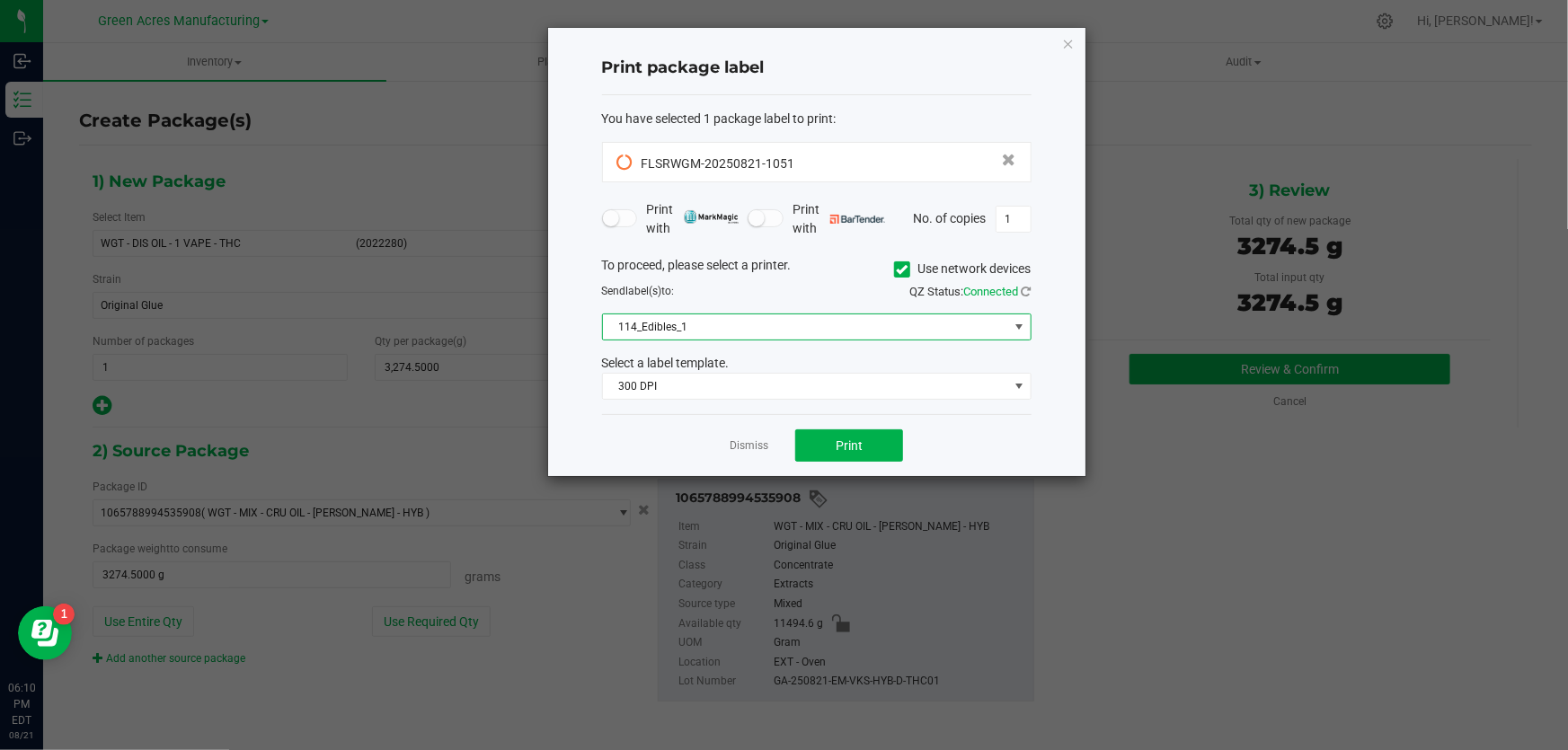
click at [1024, 327] on span at bounding box center [1018, 327] width 15 height 15
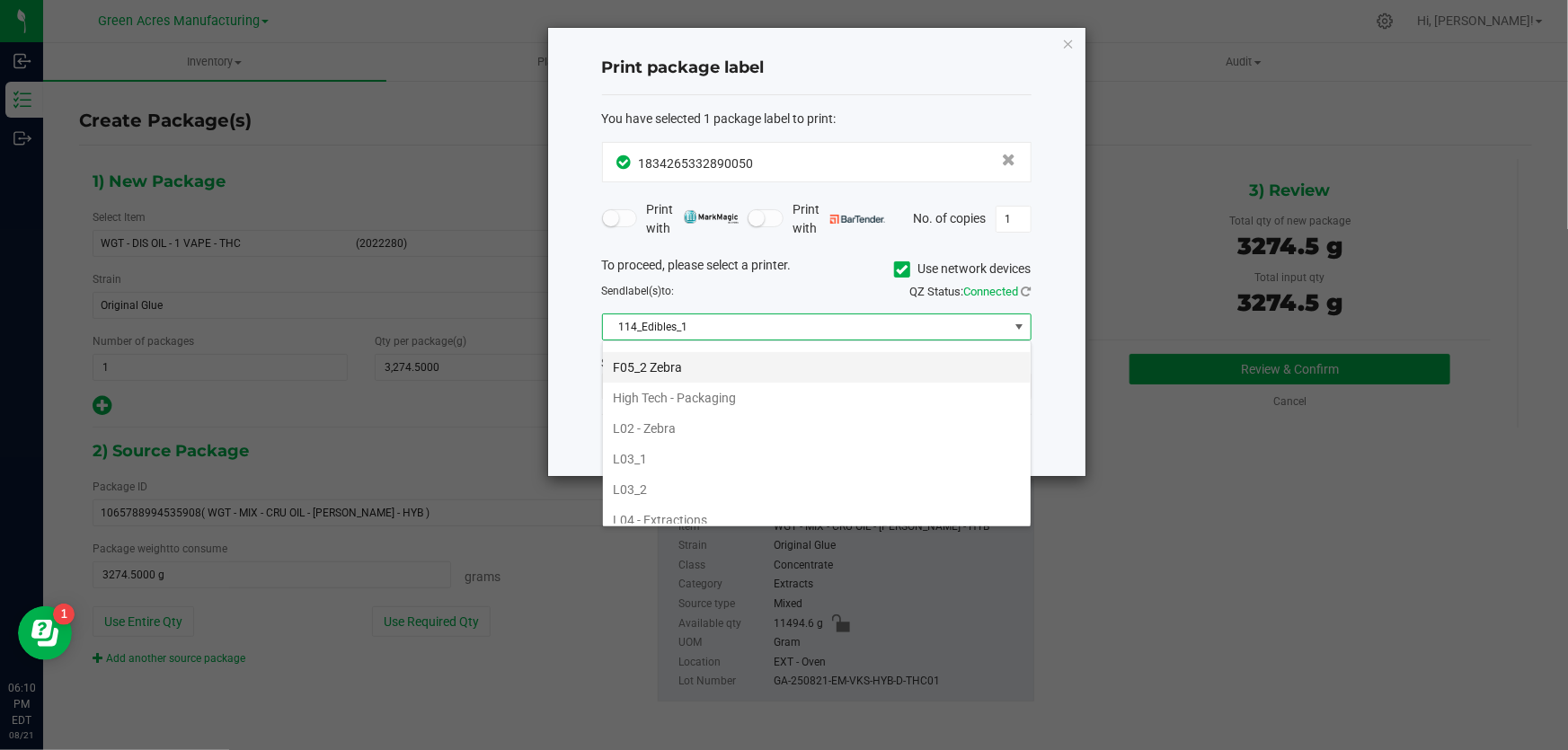
scroll to position [571, 0]
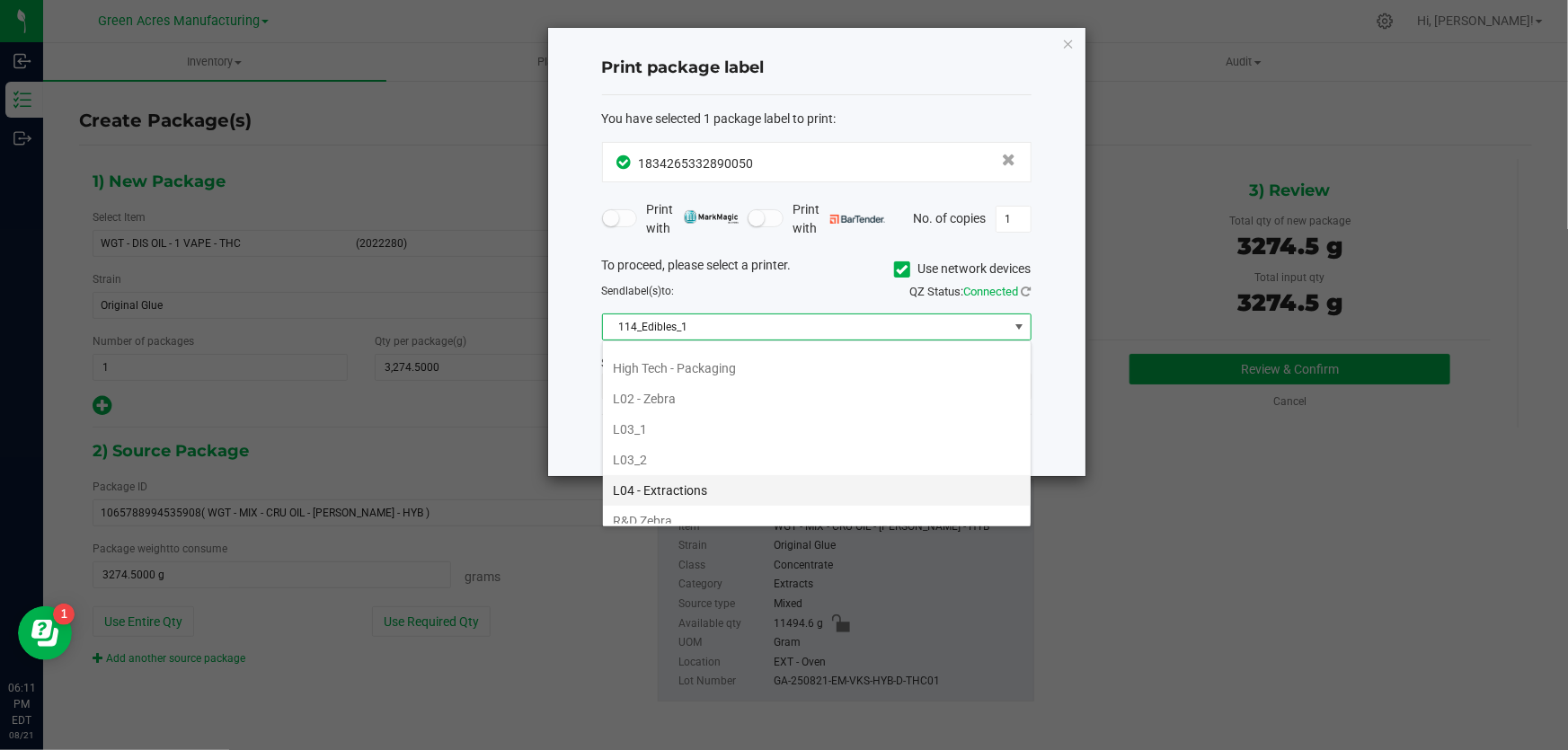
click at [670, 485] on li "L04 - Extractions" at bounding box center [817, 490] width 428 height 30
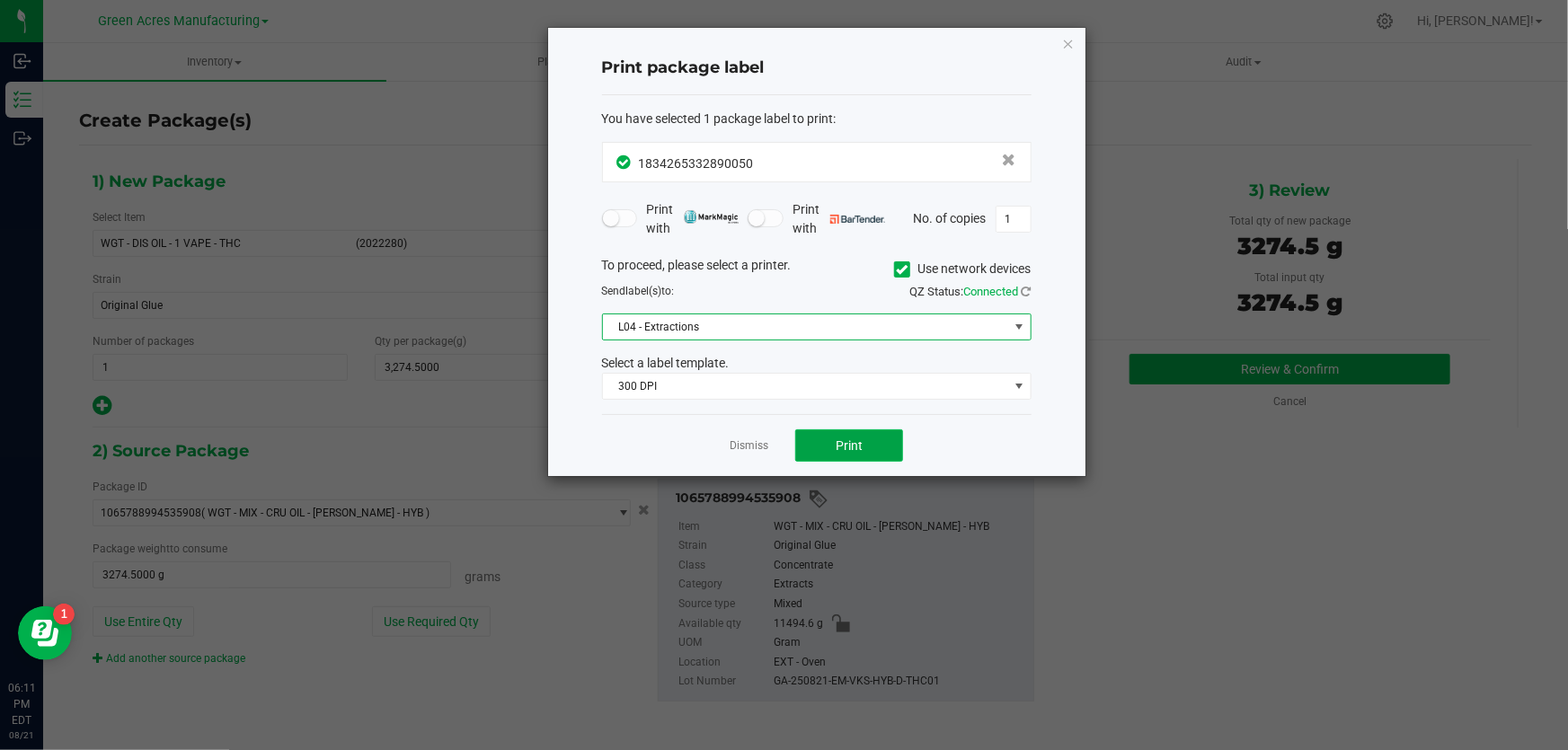
click at [869, 442] on button "Print" at bounding box center [848, 446] width 108 height 32
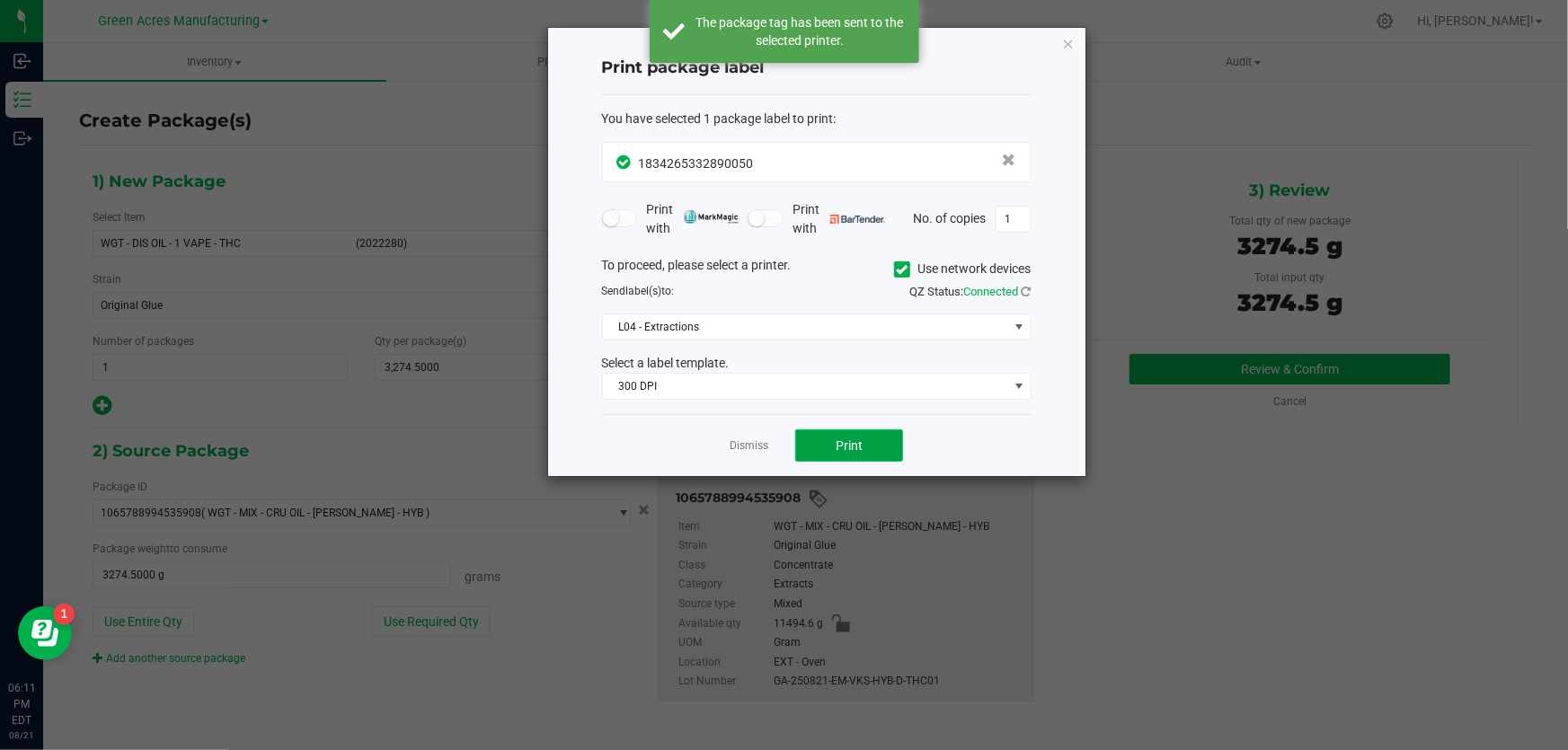
click at [879, 448] on button "Print" at bounding box center [848, 446] width 108 height 32
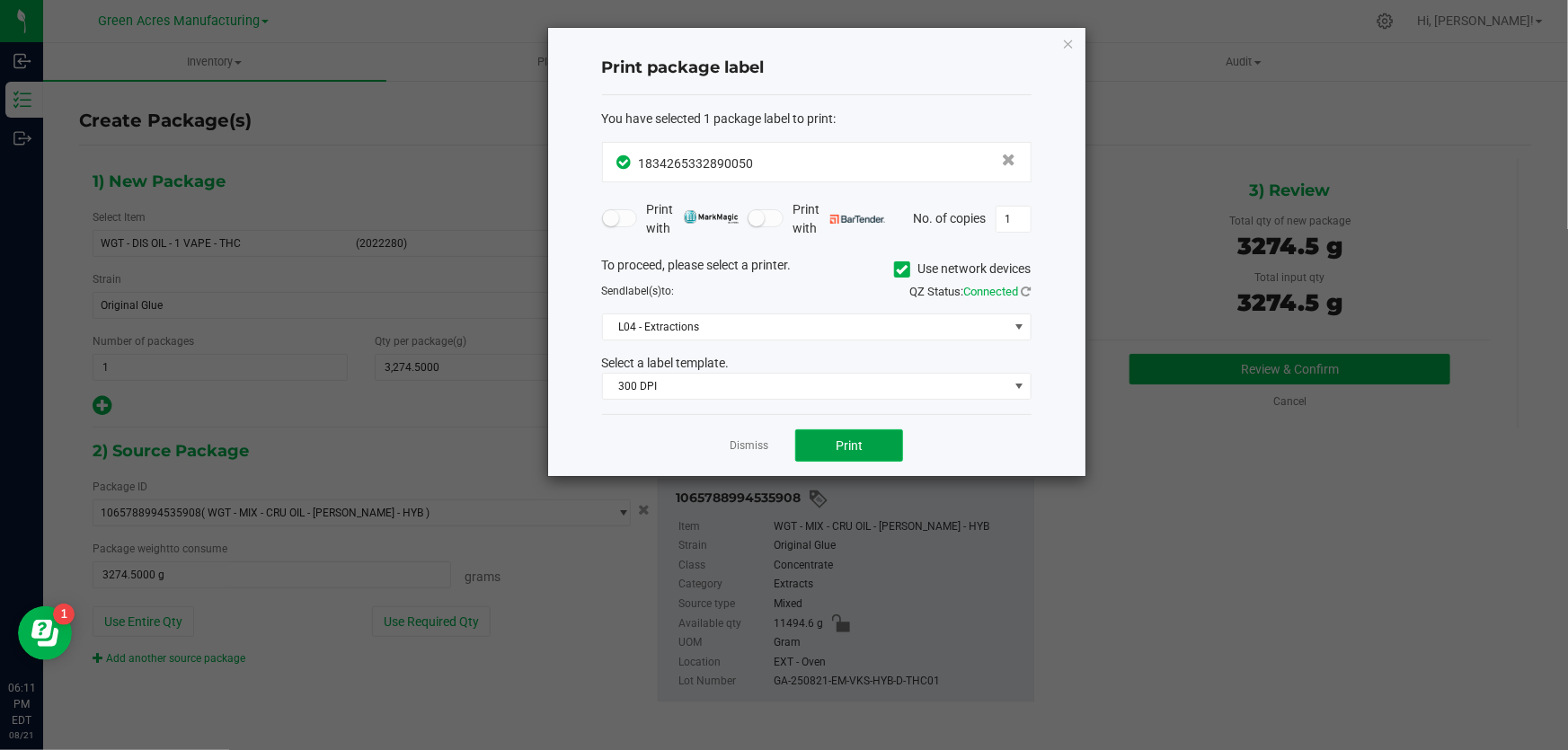
click at [868, 448] on button "Print" at bounding box center [848, 446] width 108 height 32
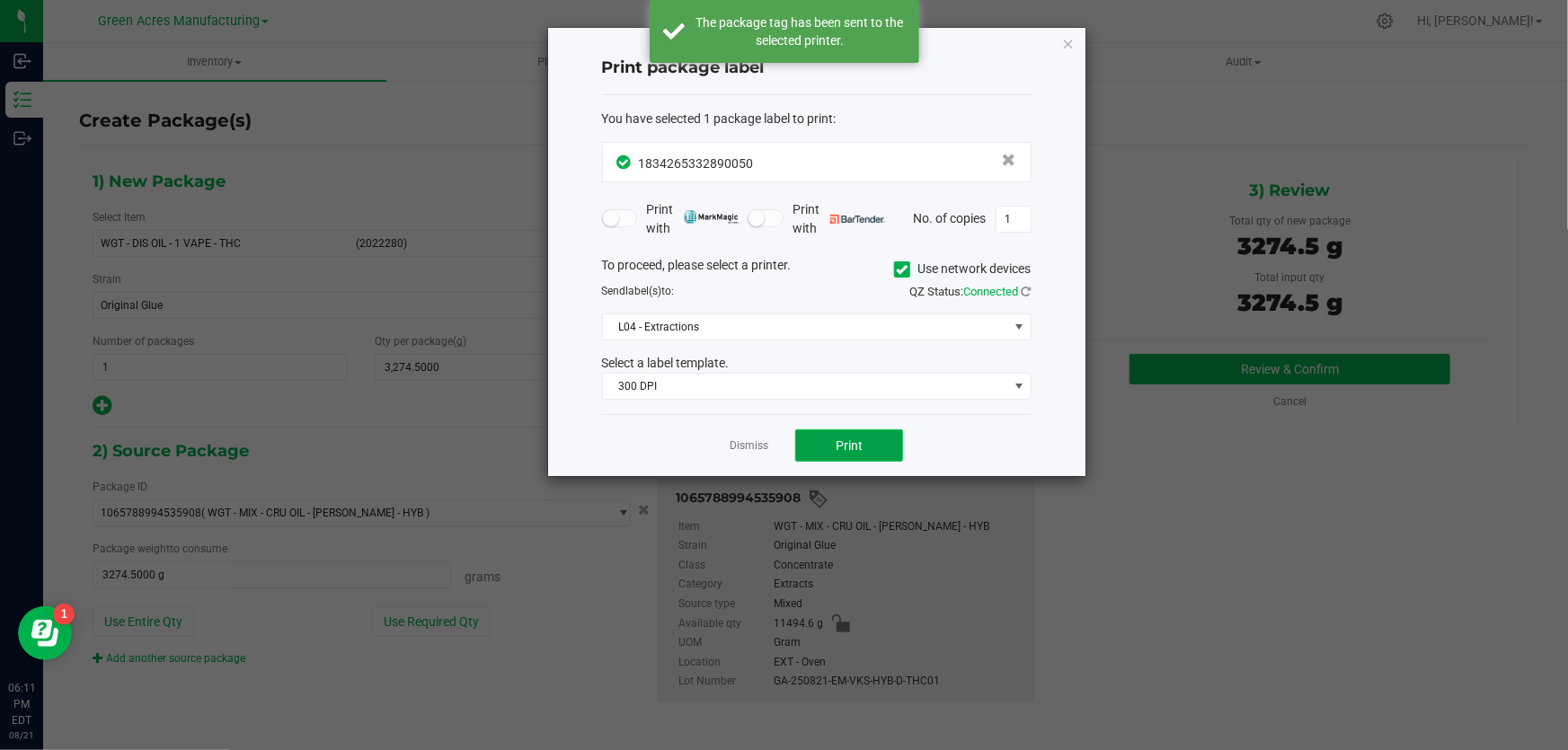
click at [852, 433] on button "Print" at bounding box center [848, 446] width 108 height 32
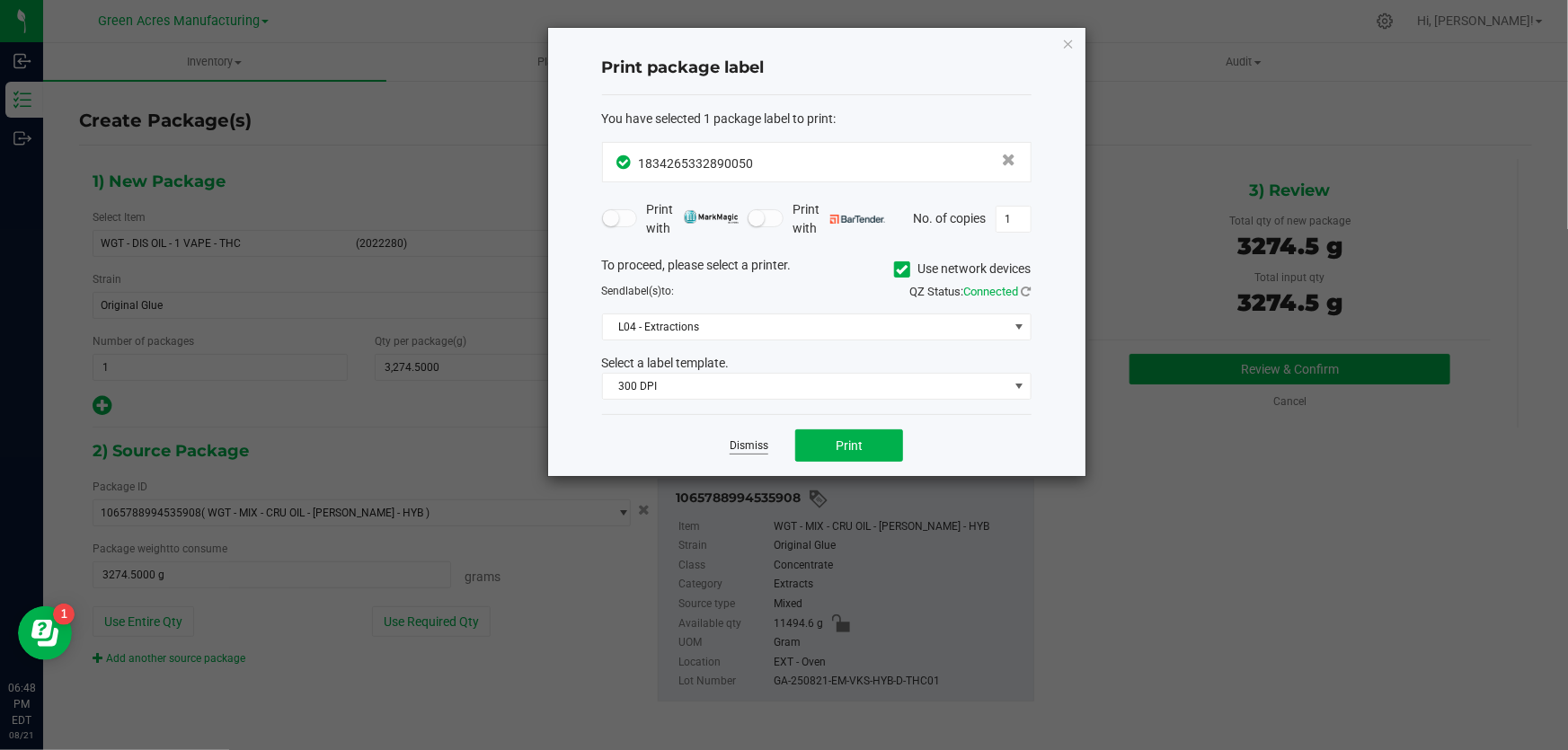
click at [766, 442] on link "Dismiss" at bounding box center [749, 446] width 39 height 16
